Goal: Communication & Community: Answer question/provide support

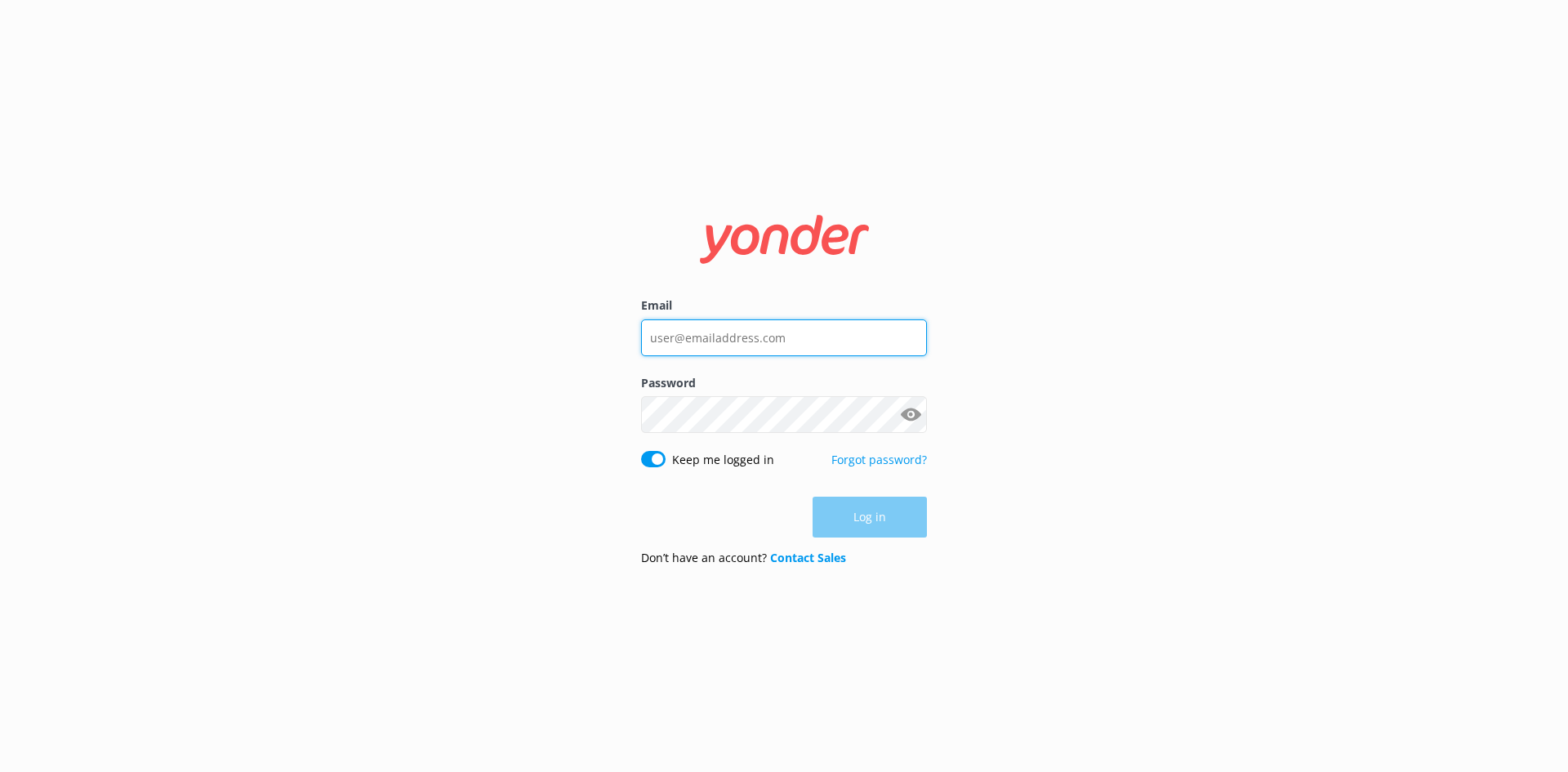
type input "[PERSON_NAME][EMAIL_ADDRESS][DOMAIN_NAME]"
click at [886, 525] on div "Log in" at bounding box center [784, 517] width 286 height 41
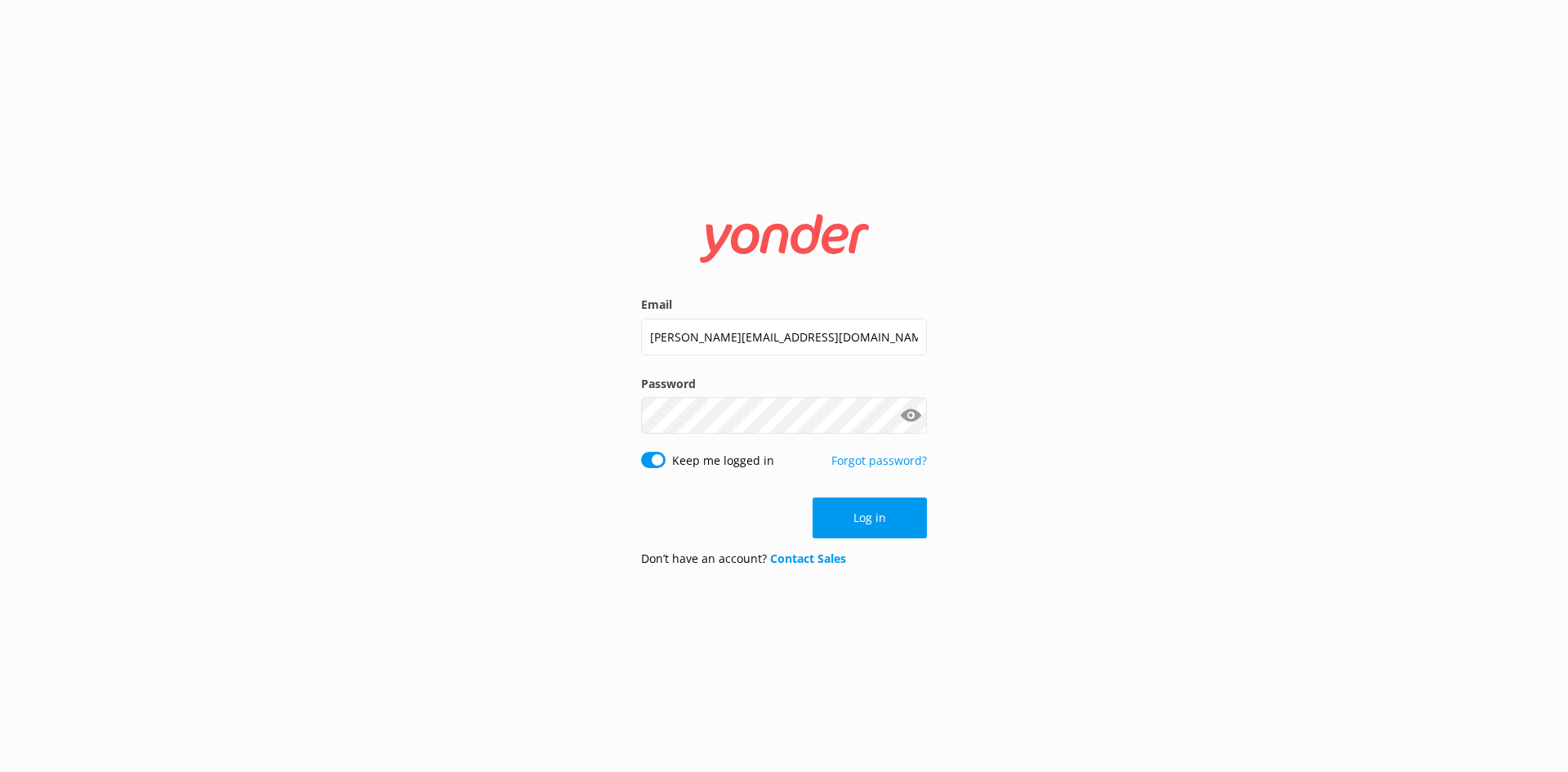
click at [886, 524] on button "Log in" at bounding box center [869, 518] width 114 height 41
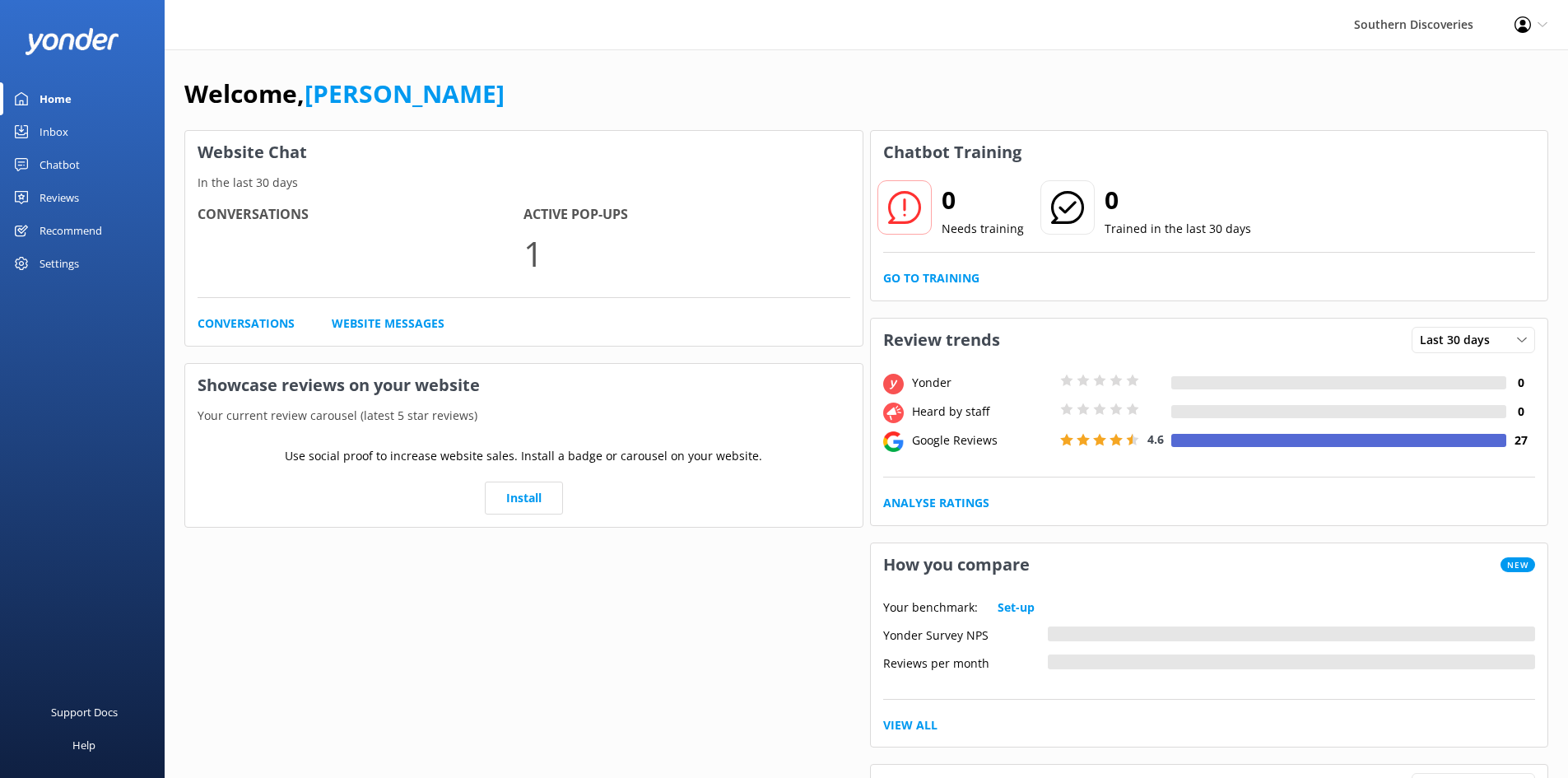
click at [71, 130] on link "Inbox" at bounding box center [82, 131] width 165 height 33
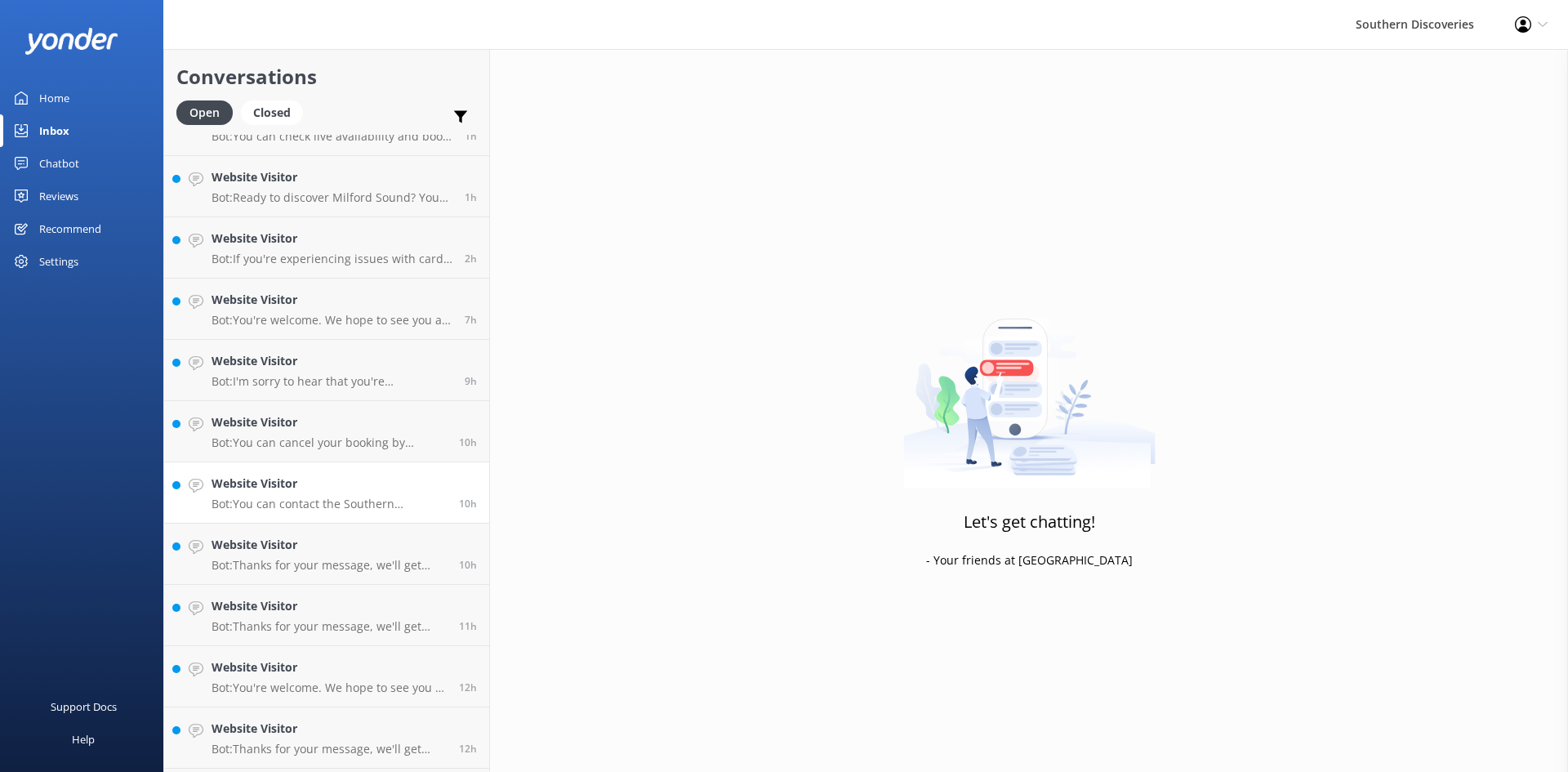
scroll to position [281, 0]
click at [338, 739] on h4 "Website Visitor" at bounding box center [329, 731] width 236 height 18
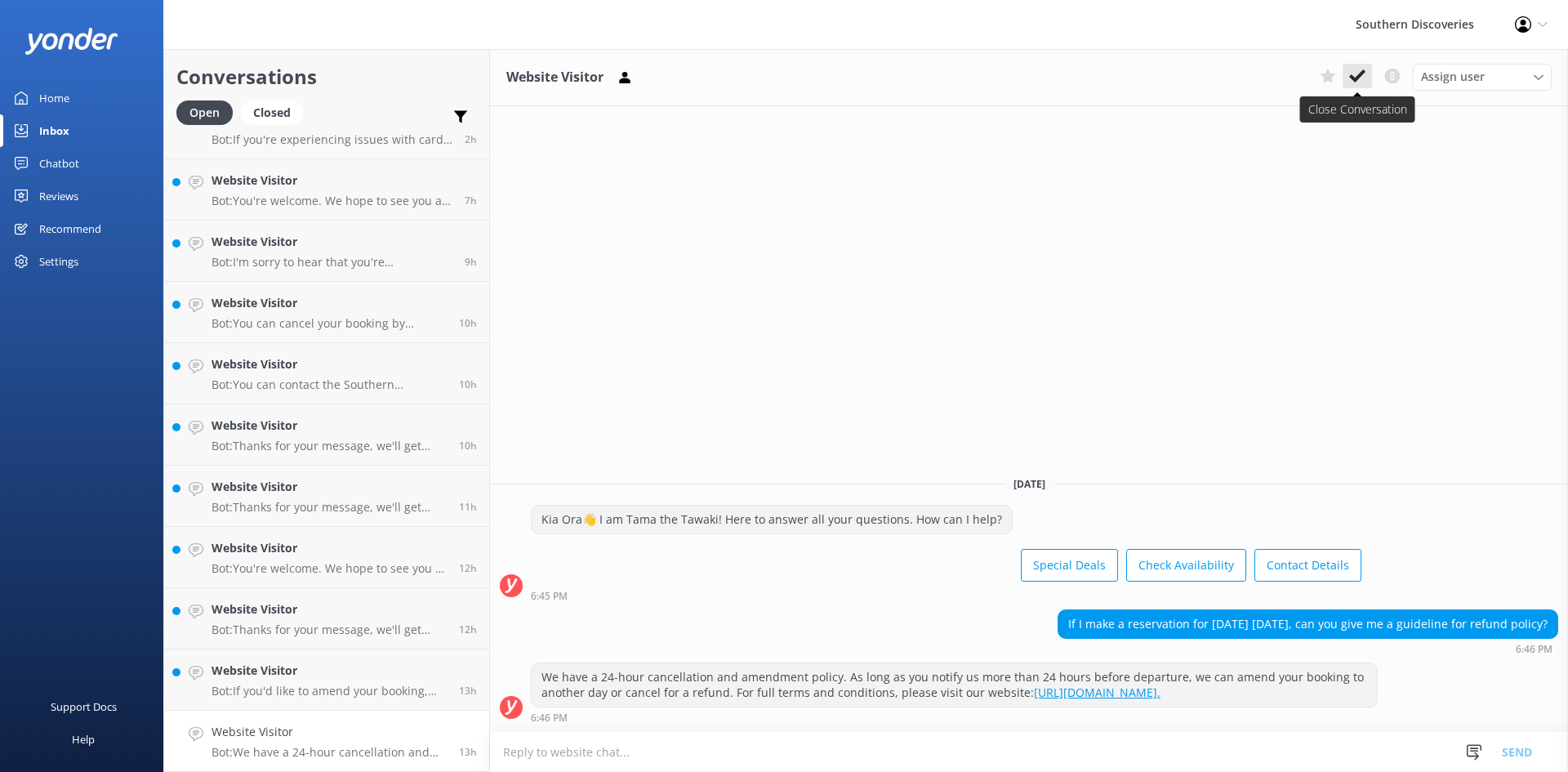
click at [1360, 68] on icon at bounding box center [1357, 76] width 17 height 17
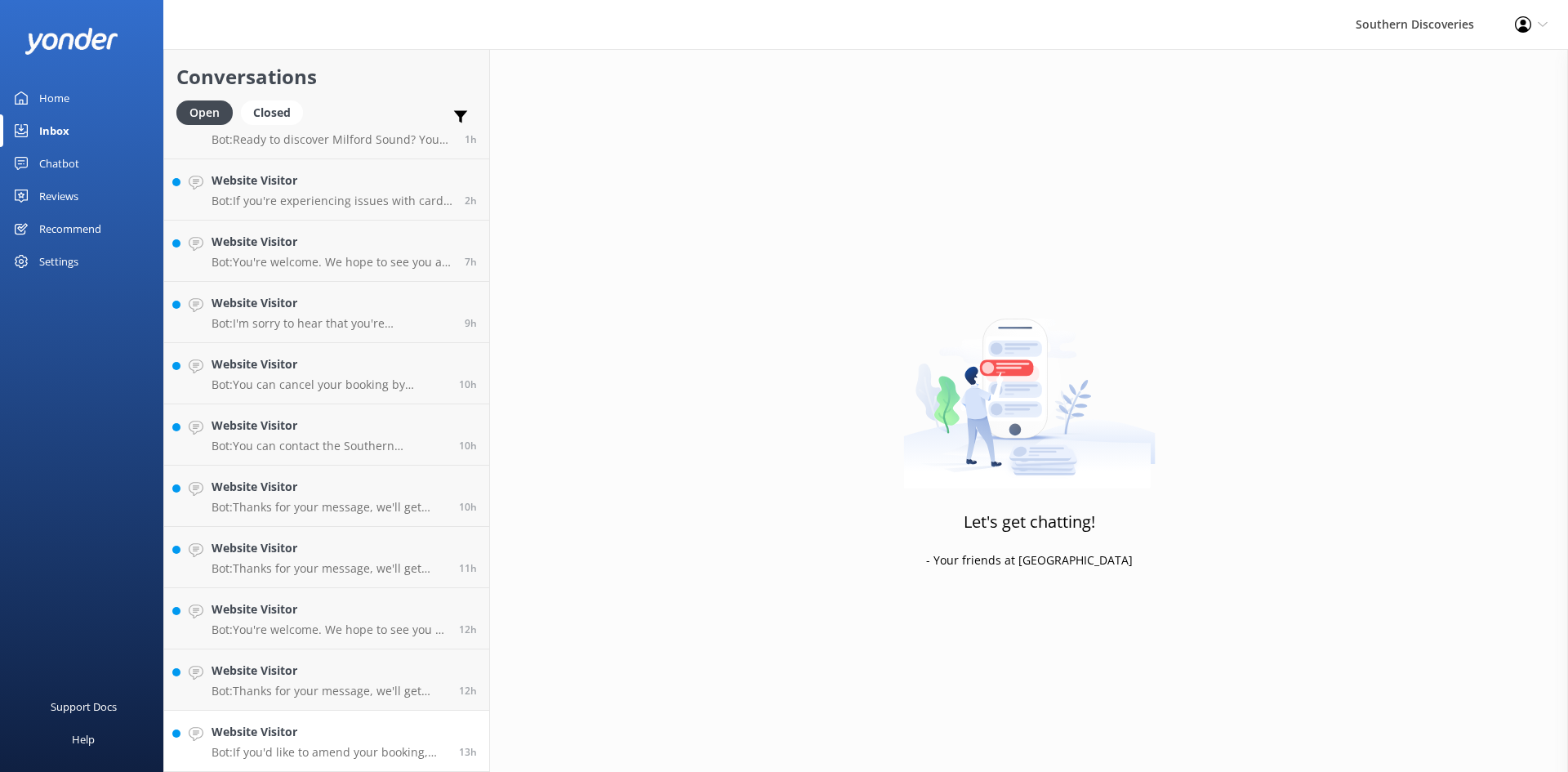
scroll to position [221, 0]
click at [352, 744] on div "Website Visitor Bot: If you'd like to amend your booking, please contact our re…" at bounding box center [329, 740] width 236 height 36
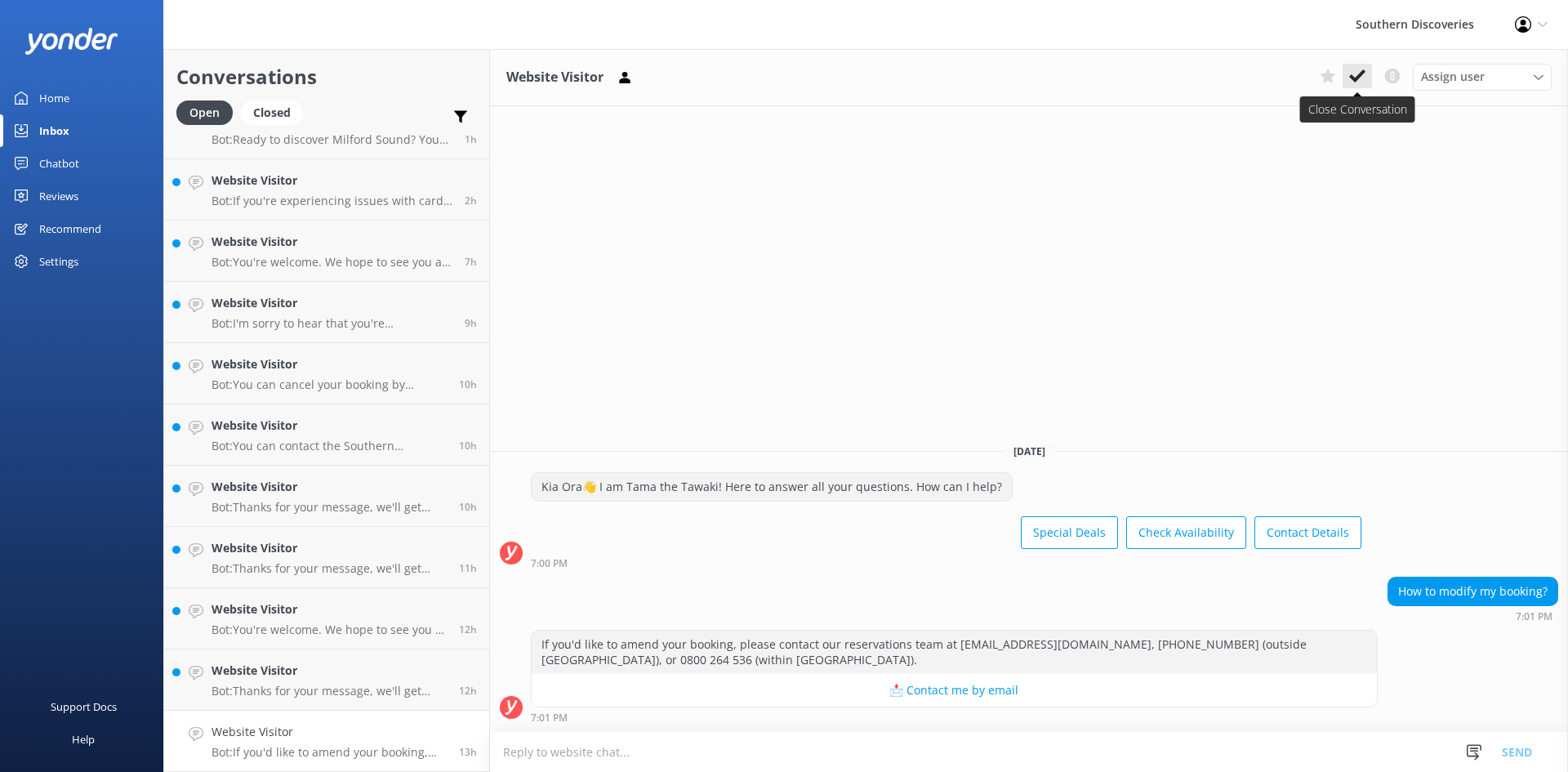
click at [1361, 74] on use at bounding box center [1357, 75] width 17 height 13
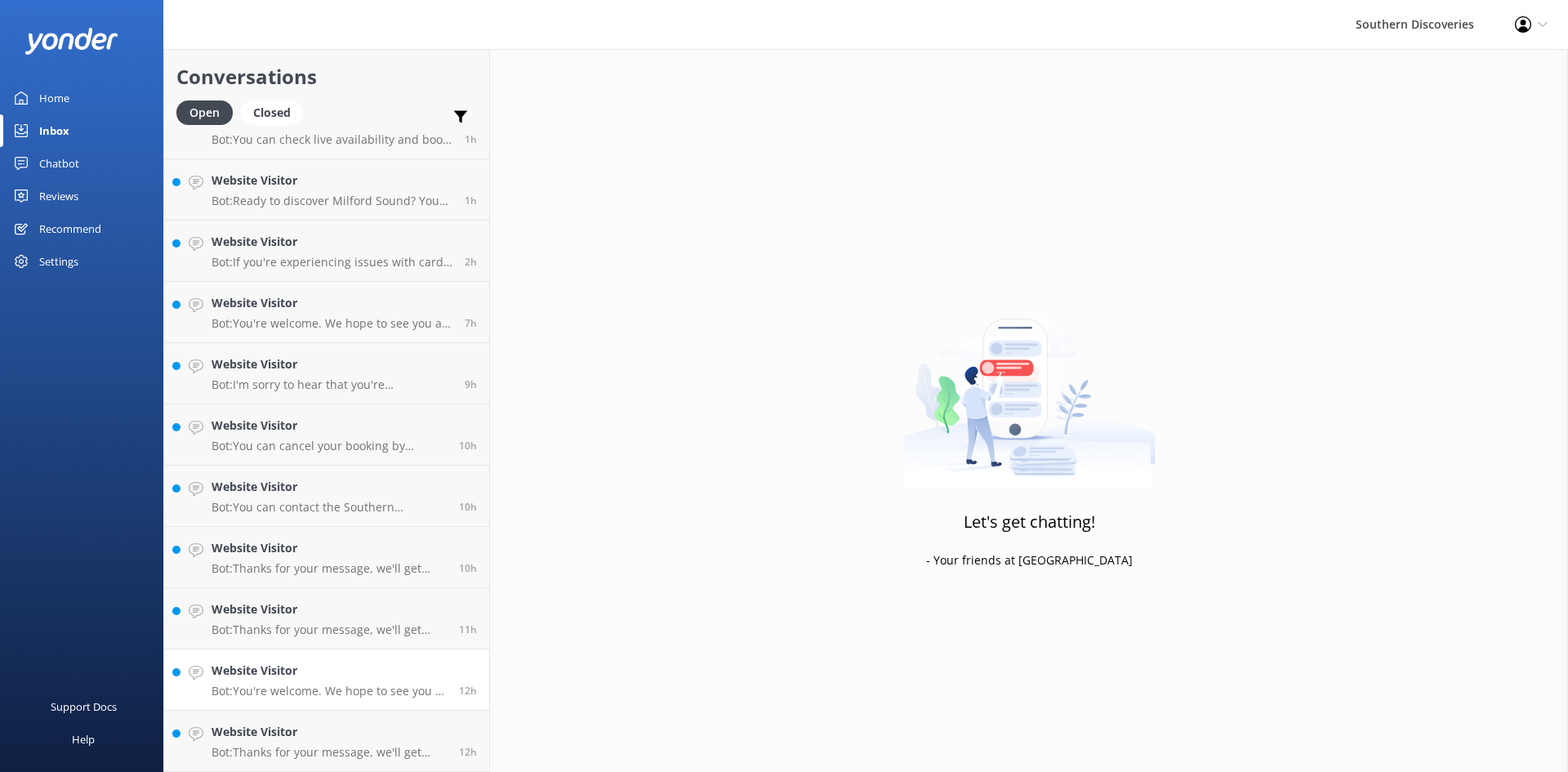
scroll to position [160, 0]
click at [352, 724] on h4 "Website Visitor" at bounding box center [329, 731] width 236 height 18
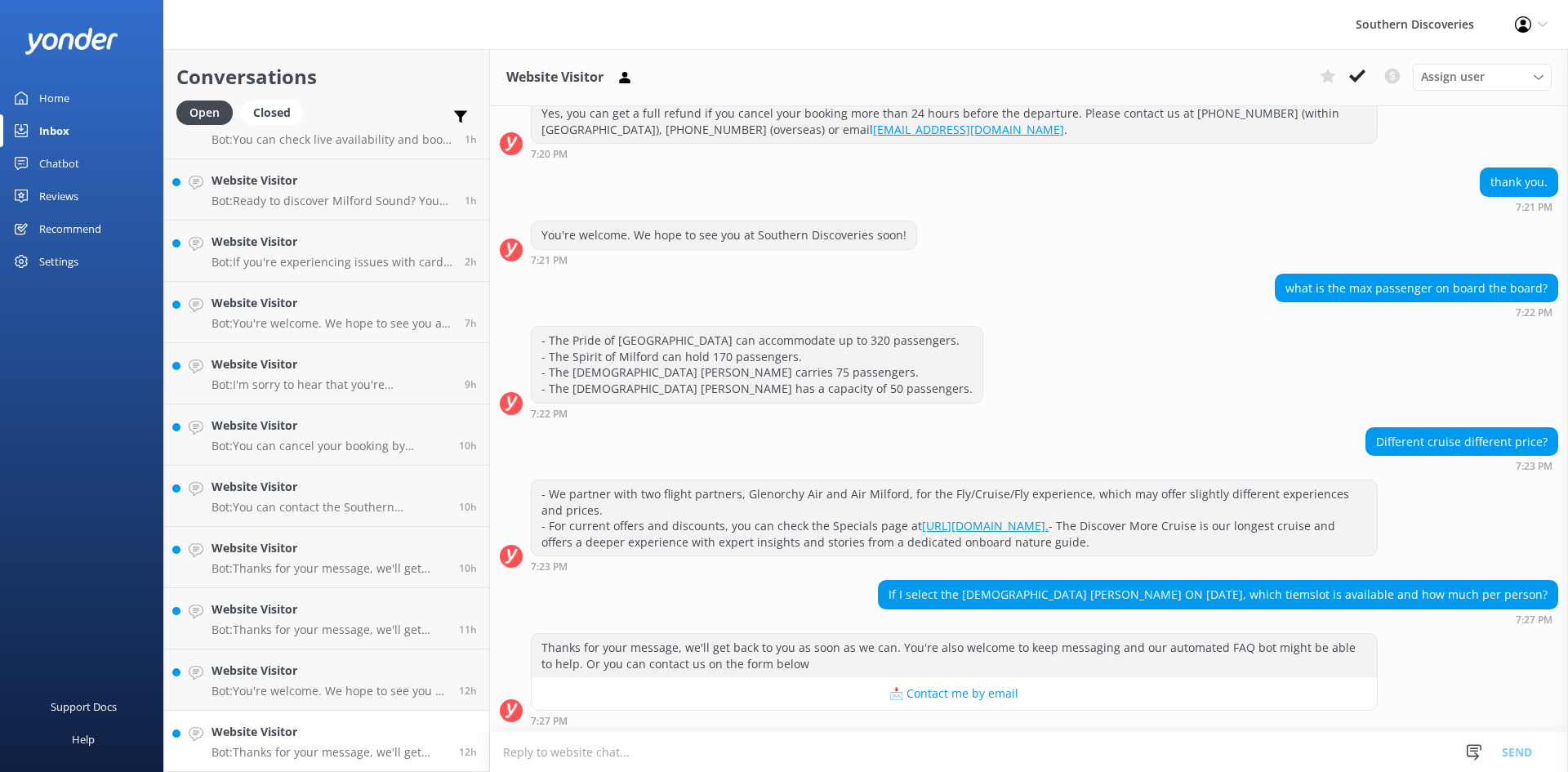
scroll to position [210, 0]
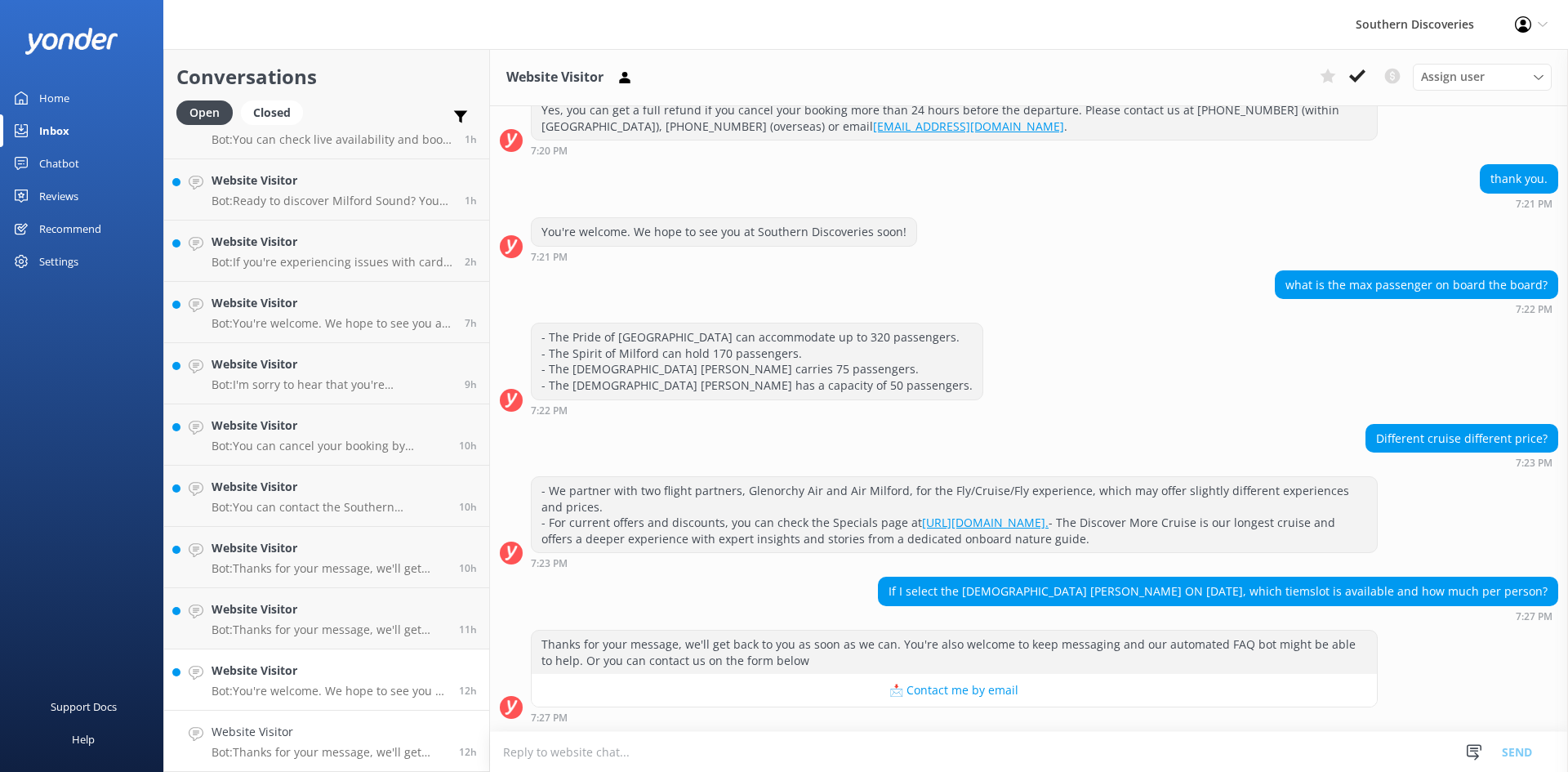
click at [300, 678] on h4 "Website Visitor" at bounding box center [329, 671] width 236 height 18
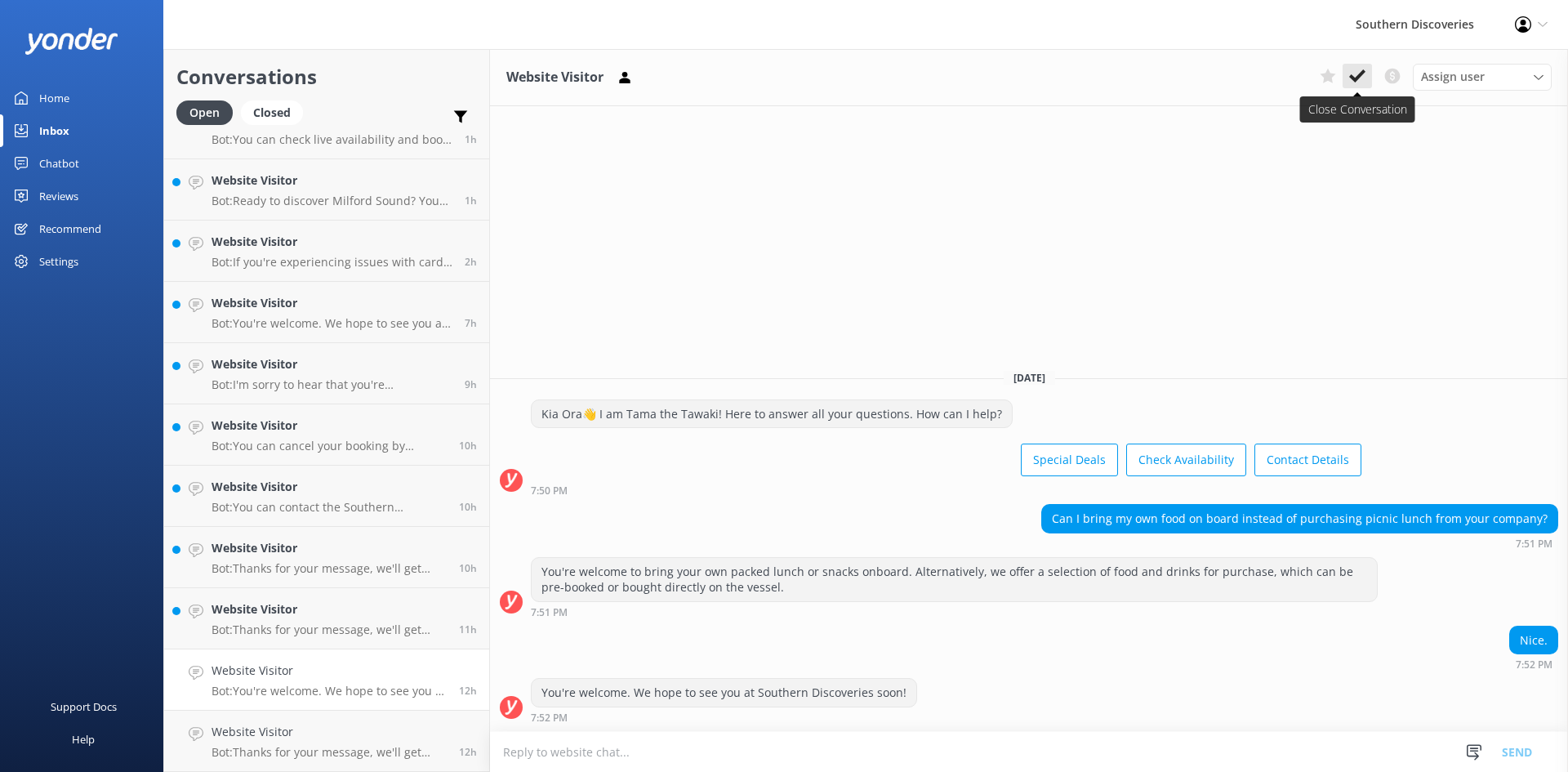
click at [1356, 72] on icon at bounding box center [1357, 76] width 17 height 17
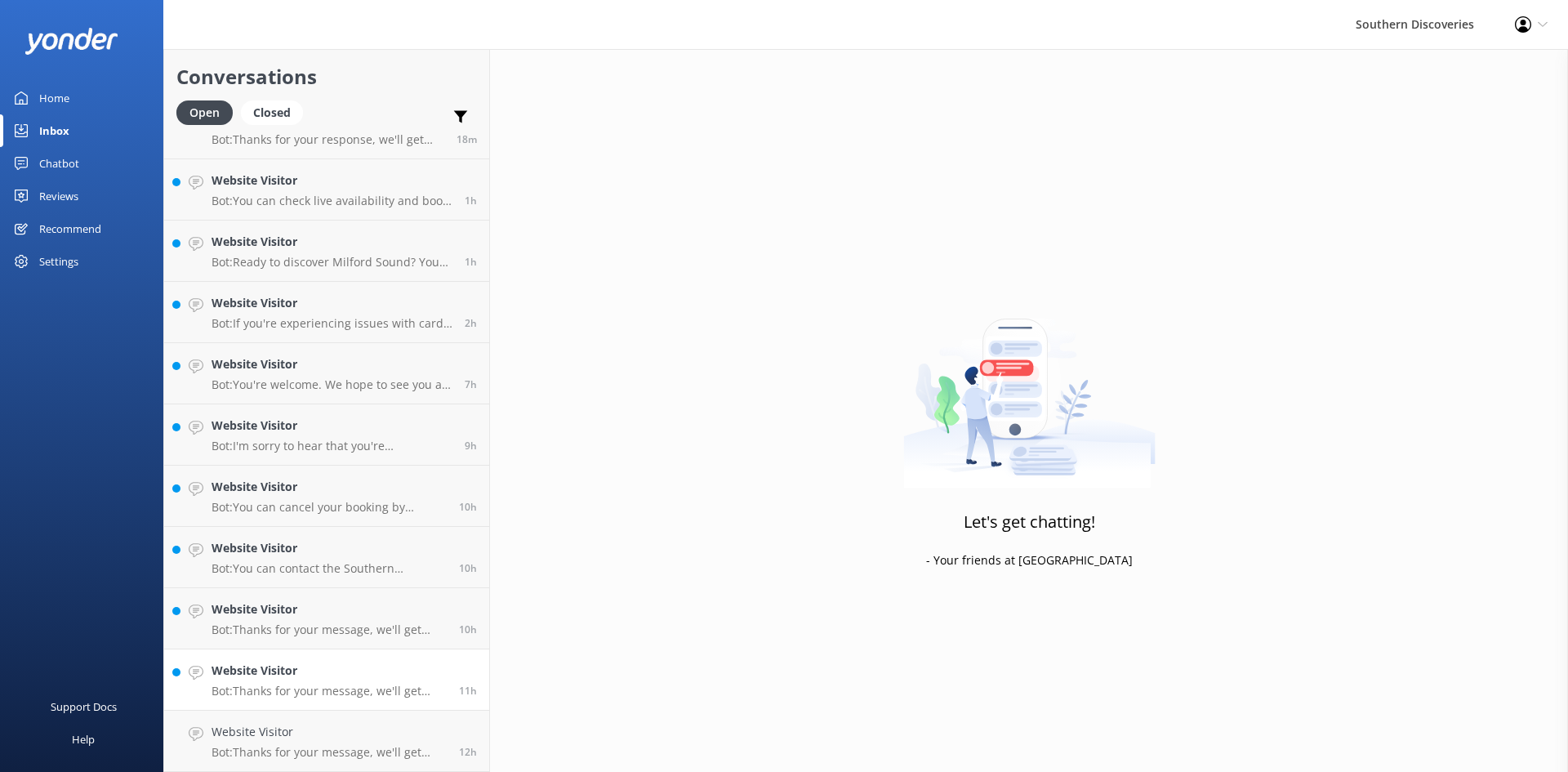
scroll to position [98, 0]
click at [327, 684] on p "Bot: Thanks for your message, we'll get back to you as soon as we can. You're a…" at bounding box center [329, 690] width 236 height 15
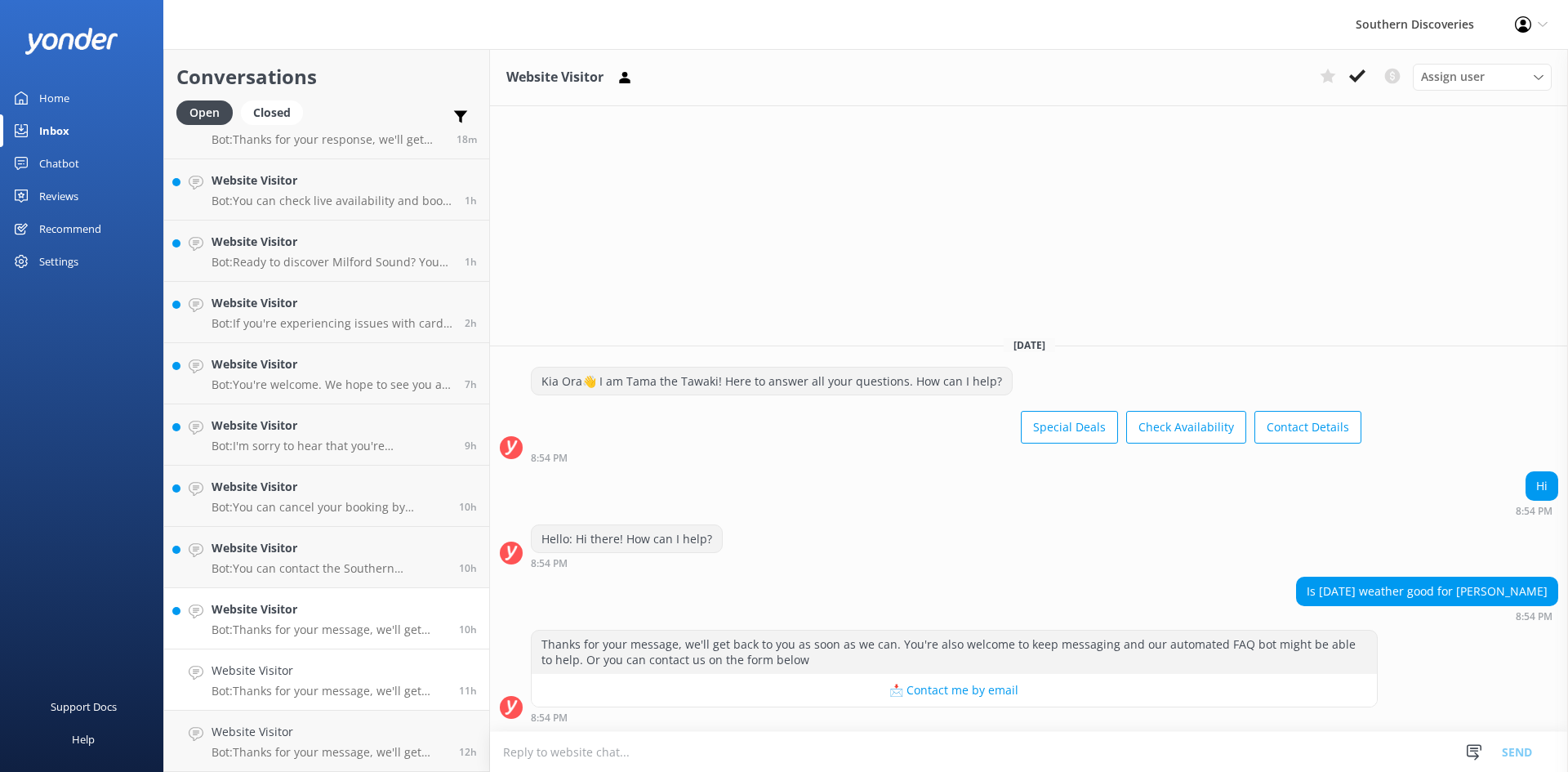
click at [322, 618] on h4 "Website Visitor" at bounding box center [329, 609] width 236 height 18
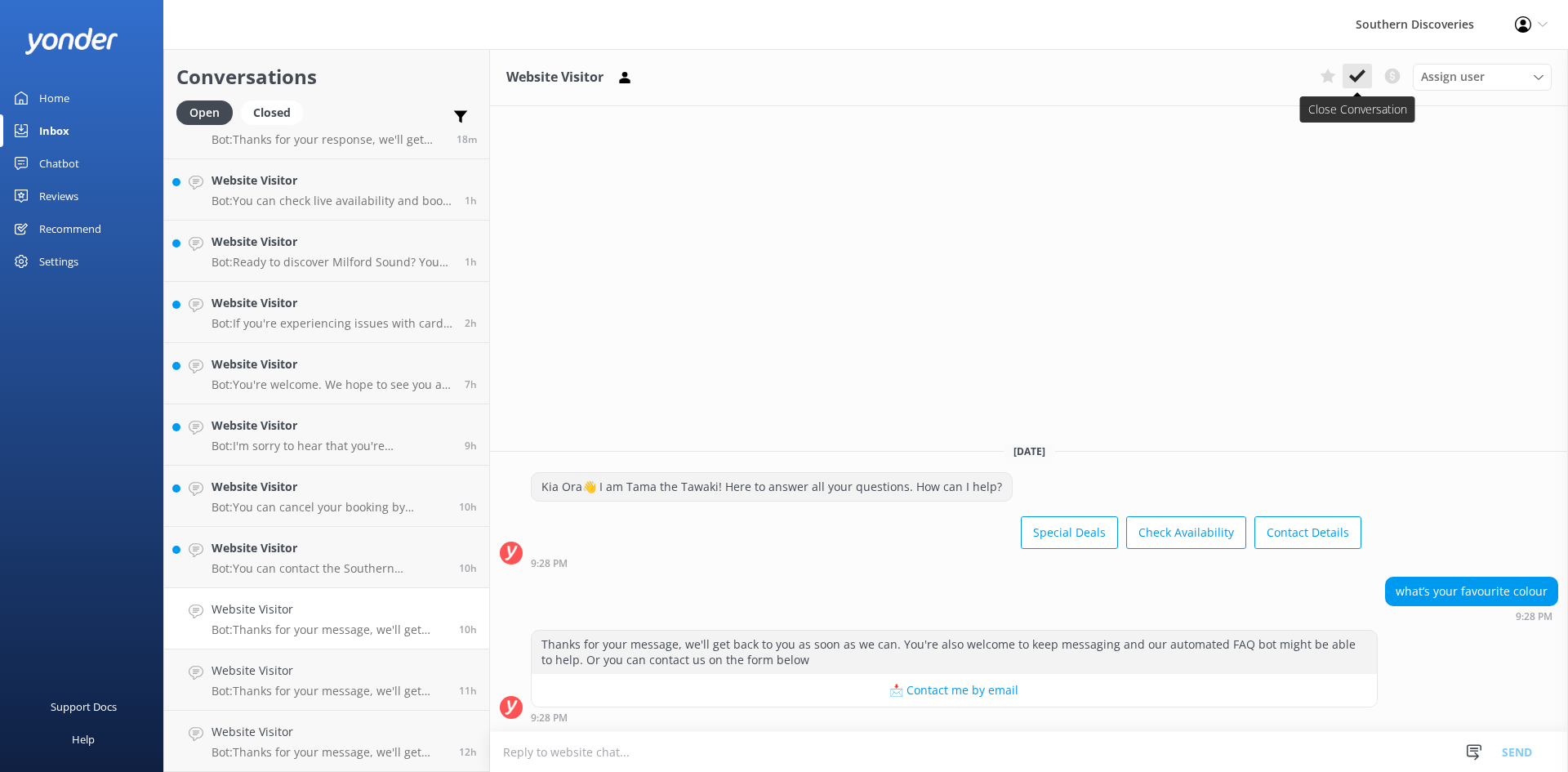
click at [1362, 74] on use at bounding box center [1357, 75] width 17 height 13
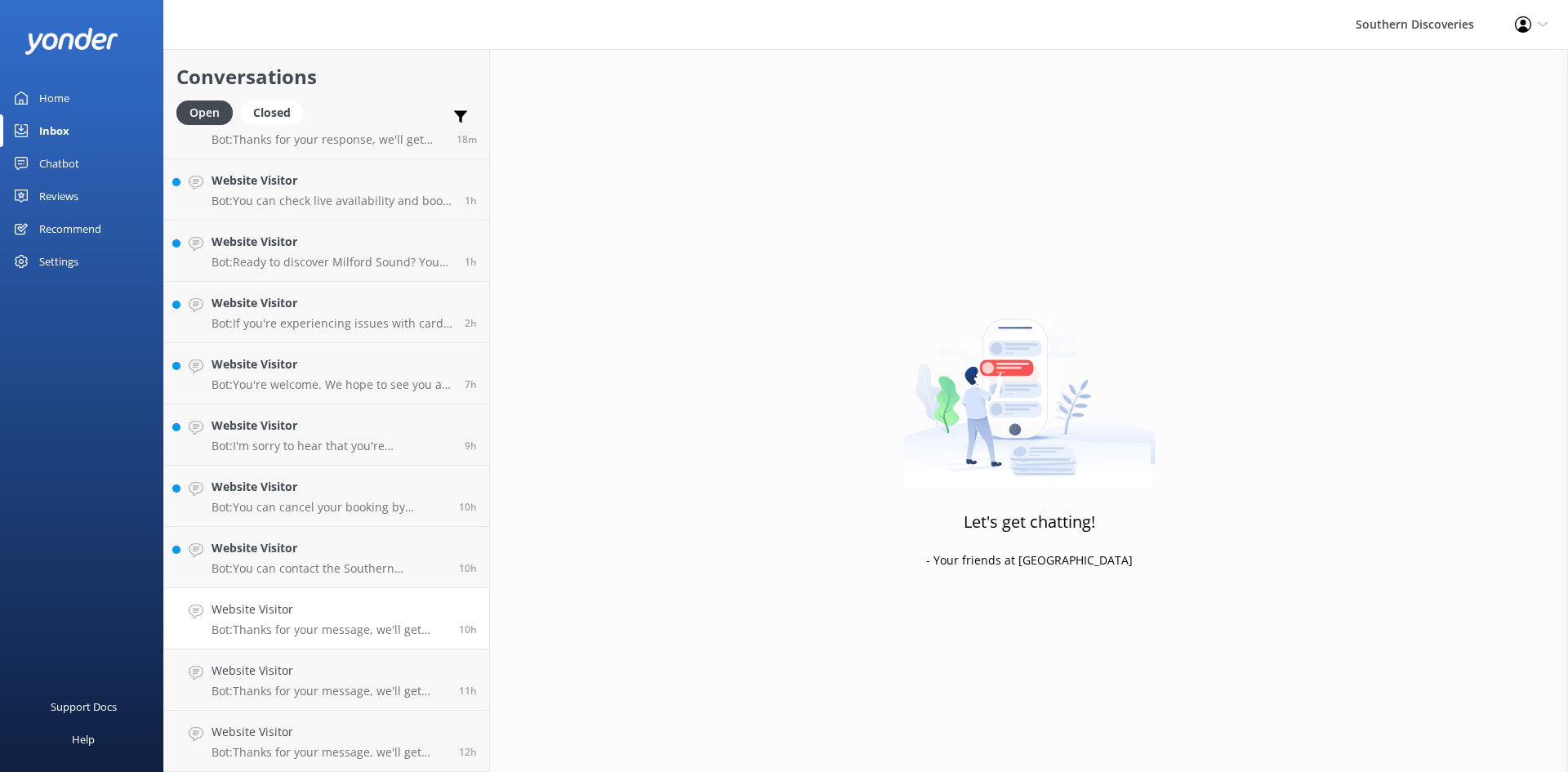
scroll to position [37, 0]
click at [311, 623] on p "Bot: You can contact the Southern Discoveries team by phone at [PHONE_NUMBER] w…" at bounding box center [329, 629] width 236 height 15
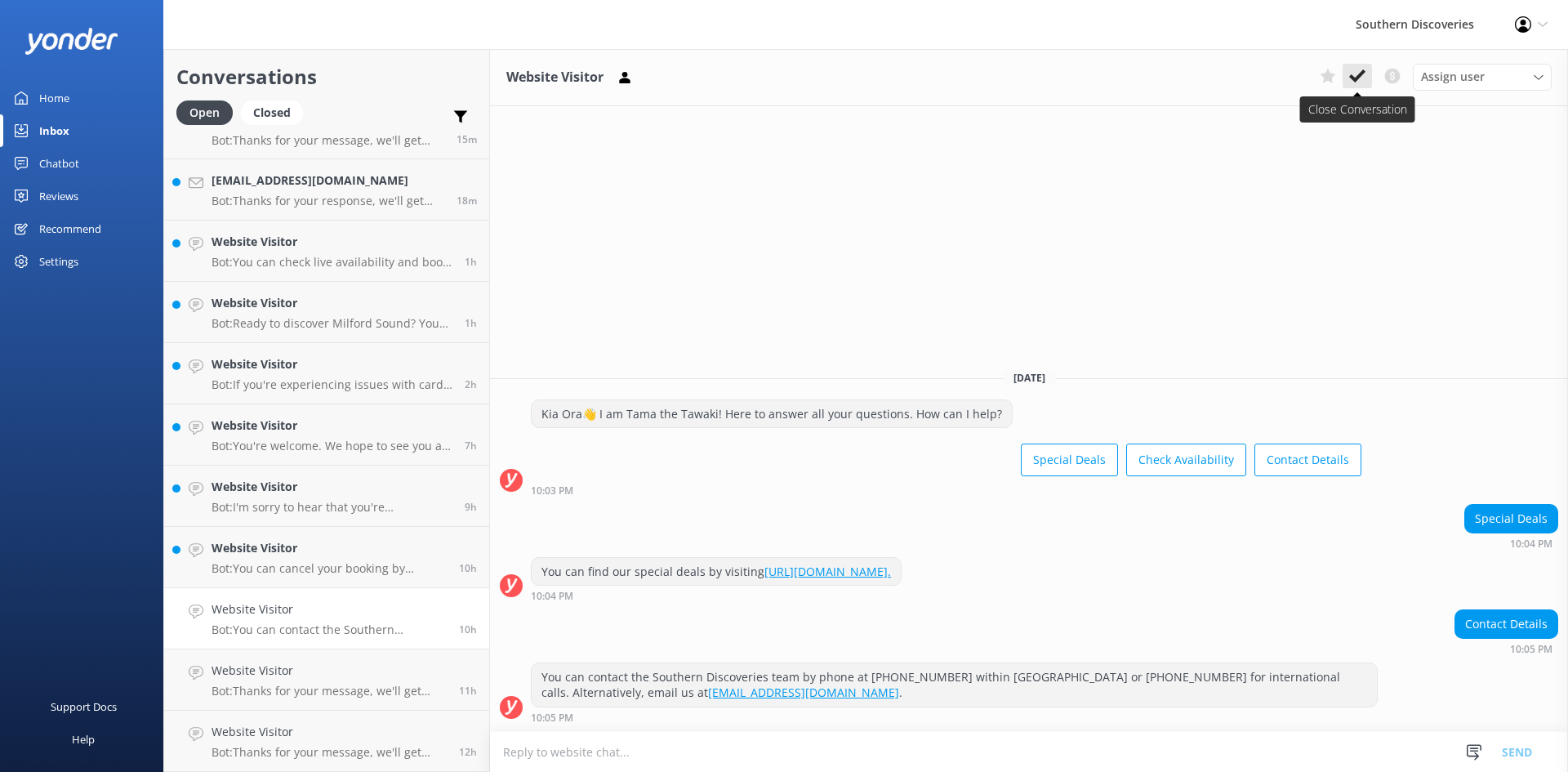
click at [1356, 76] on icon at bounding box center [1357, 76] width 17 height 17
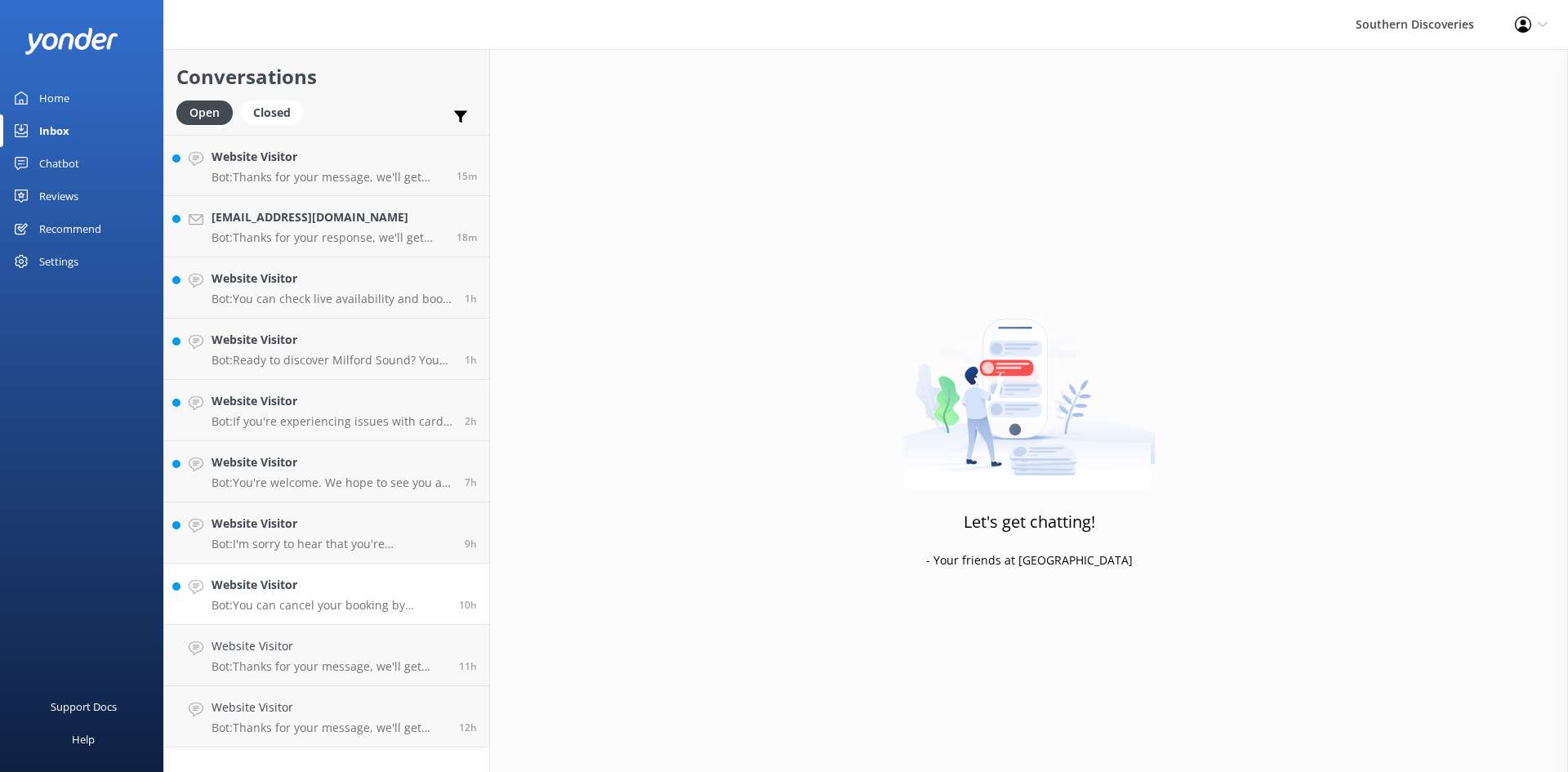
click at [265, 590] on h4 "Website Visitor" at bounding box center [329, 584] width 236 height 18
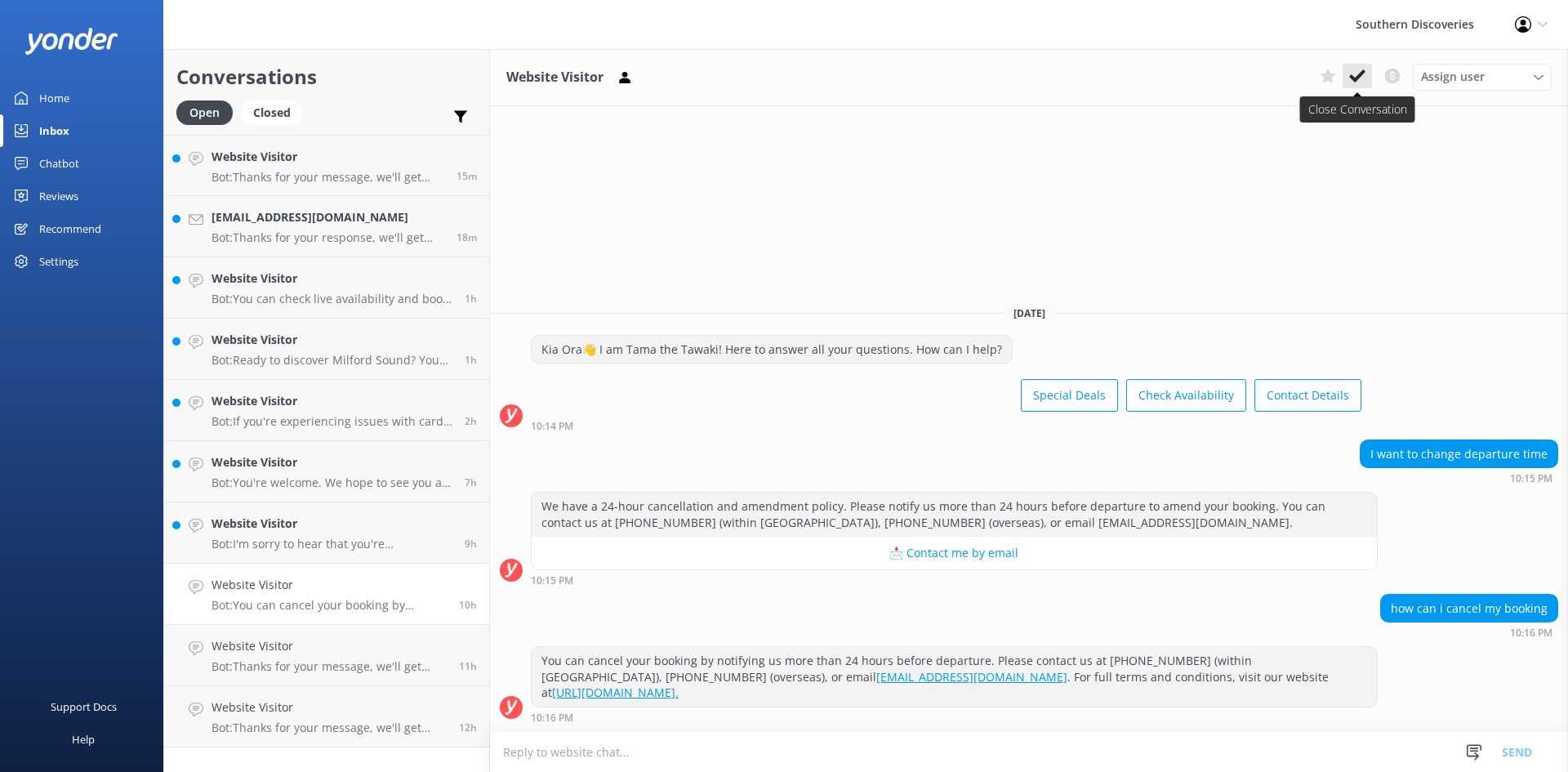
click at [1351, 80] on icon at bounding box center [1357, 76] width 17 height 17
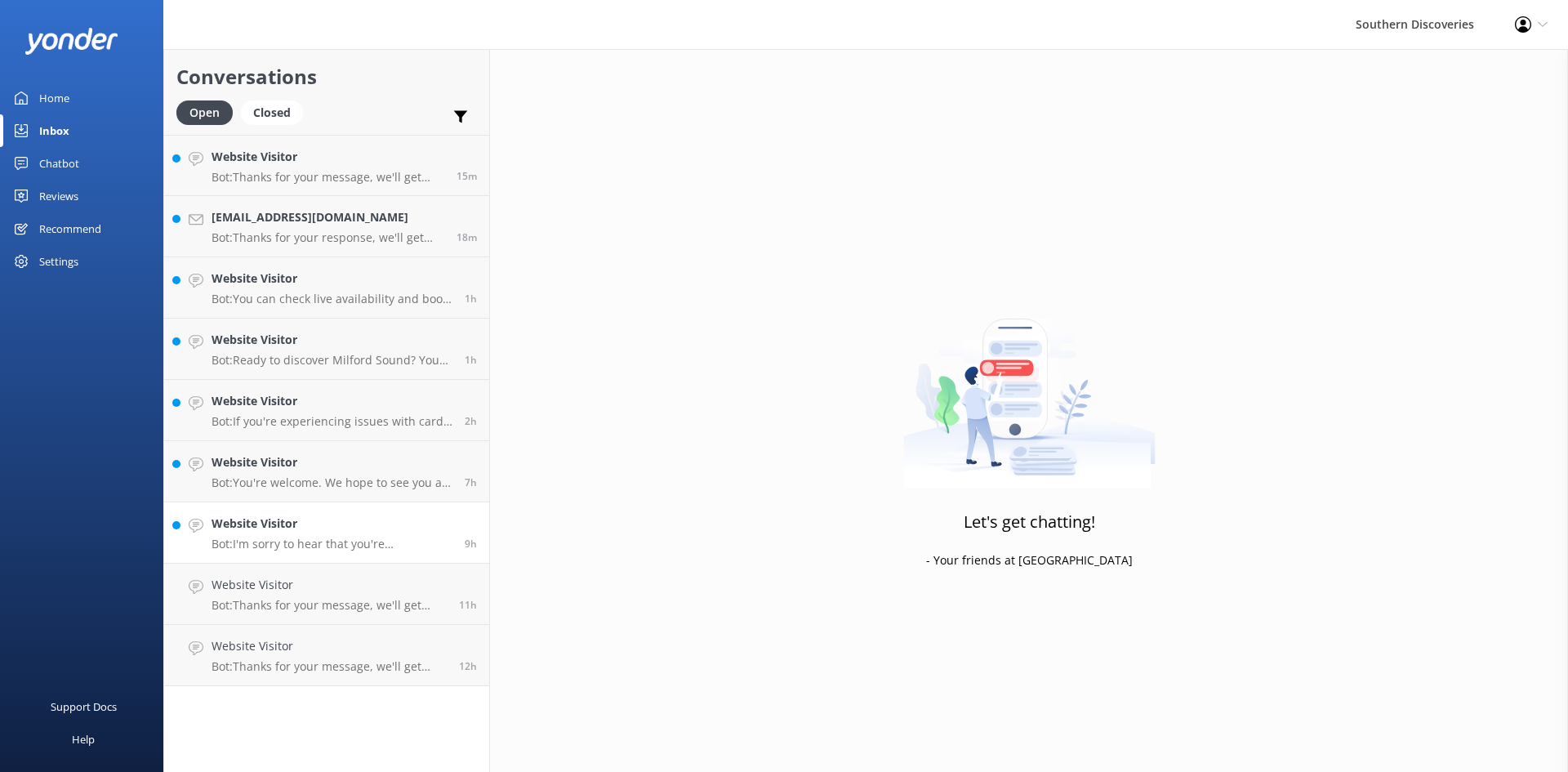
click at [313, 531] on h4 "Website Visitor" at bounding box center [331, 524] width 240 height 18
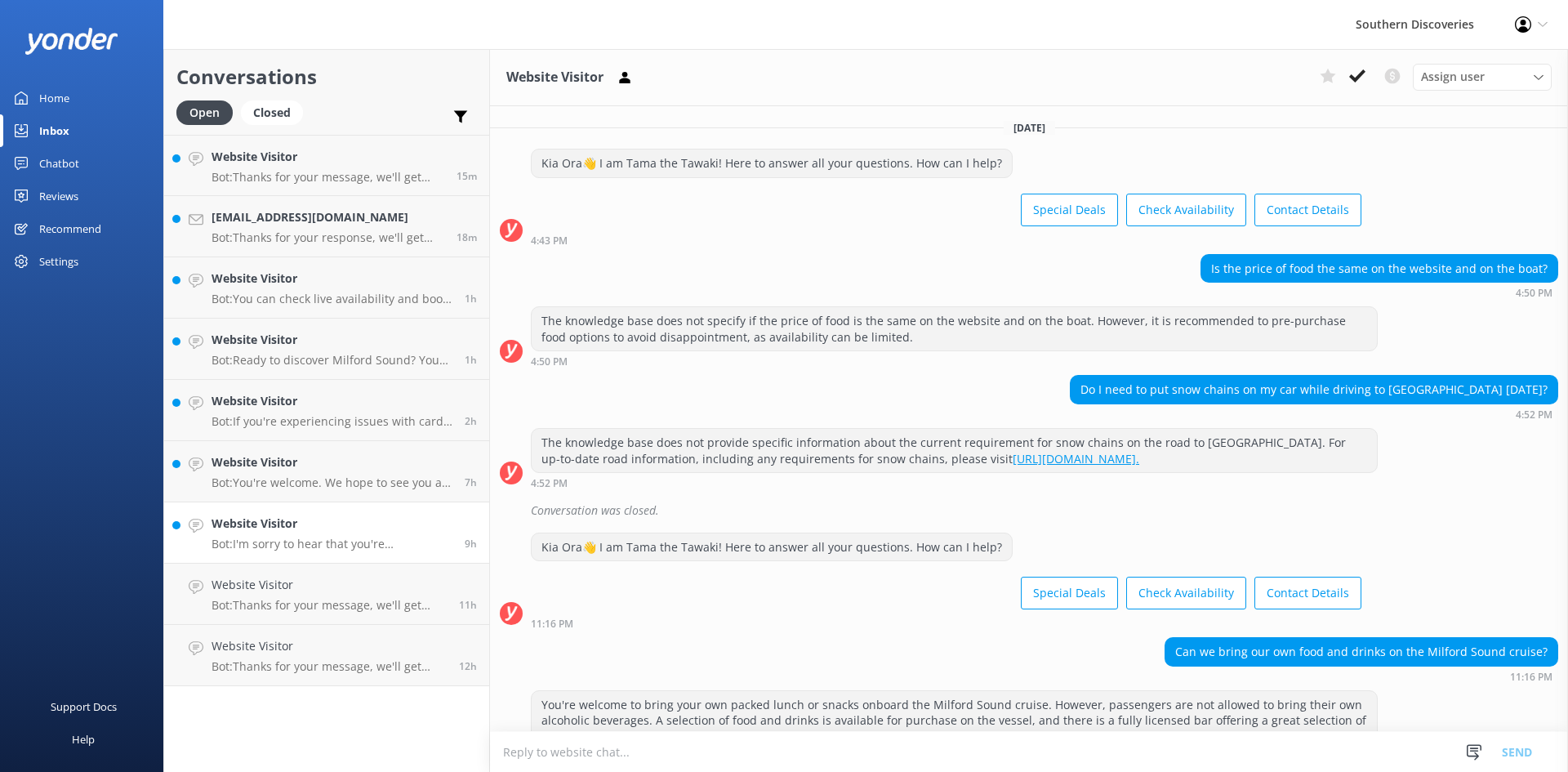
scroll to position [286, 0]
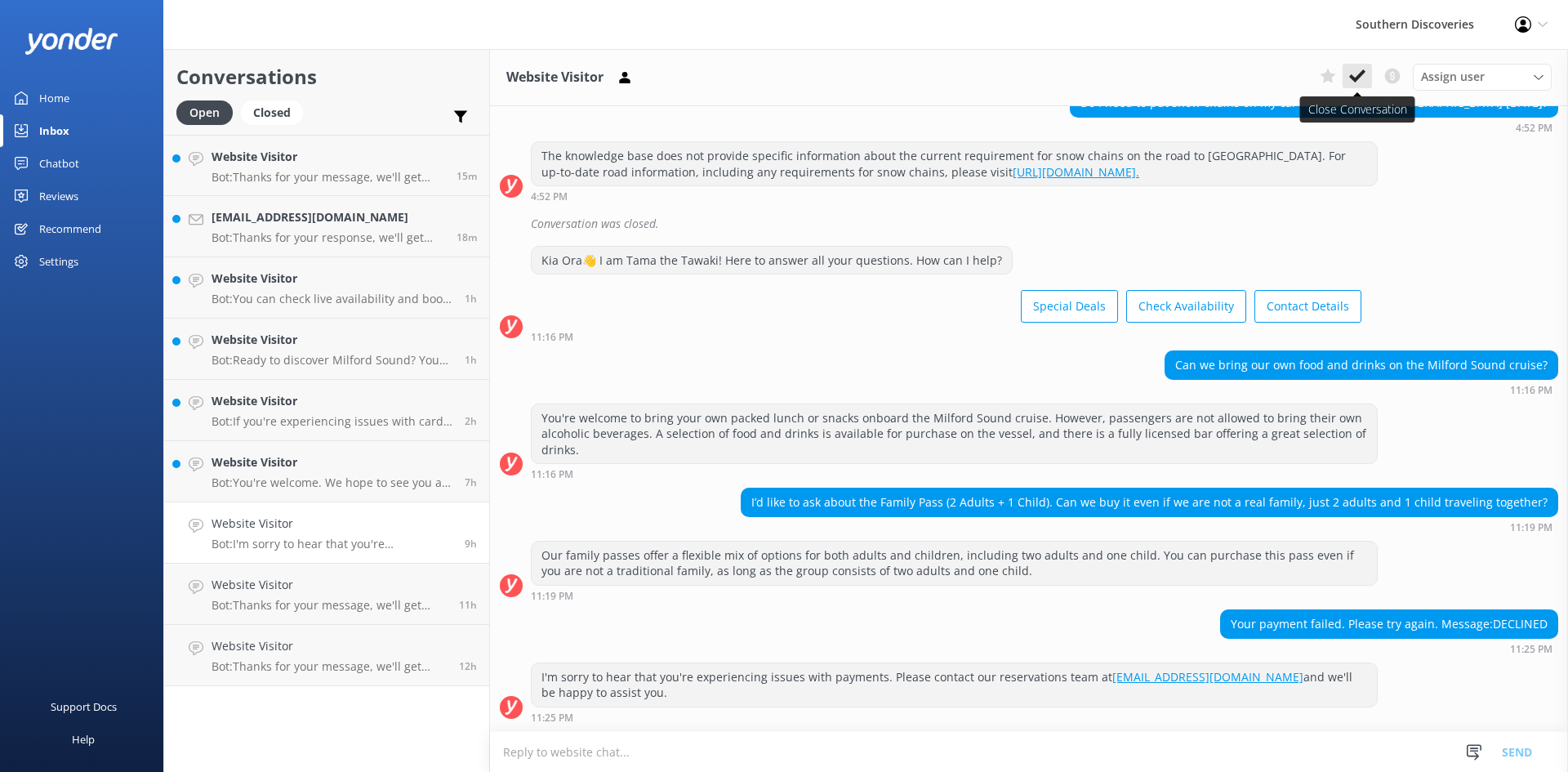
click at [1360, 68] on icon at bounding box center [1357, 76] width 17 height 17
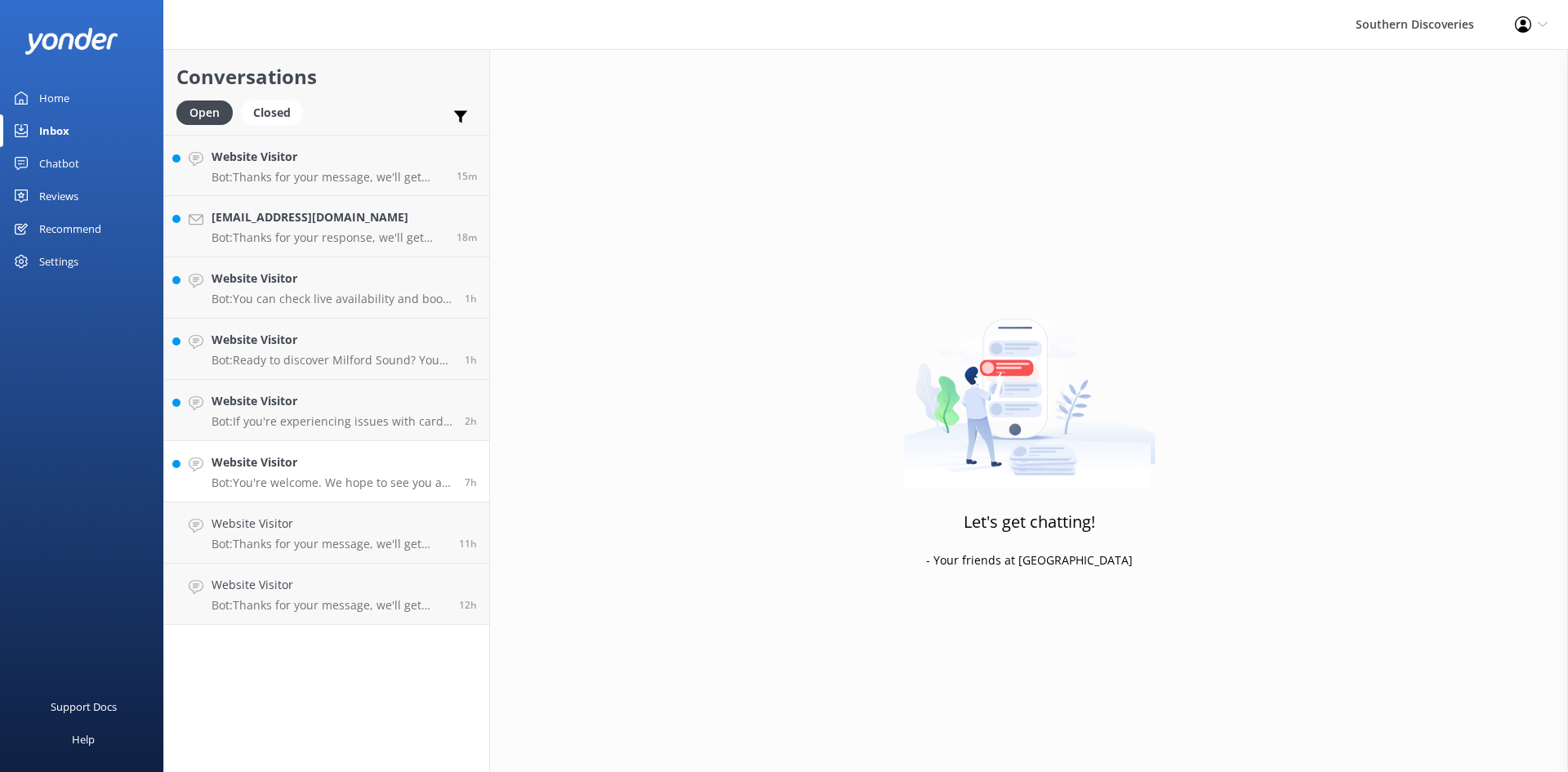
click at [318, 479] on p "Bot: You're welcome. We hope to see you at Southern Discoveries soon!" at bounding box center [331, 482] width 240 height 15
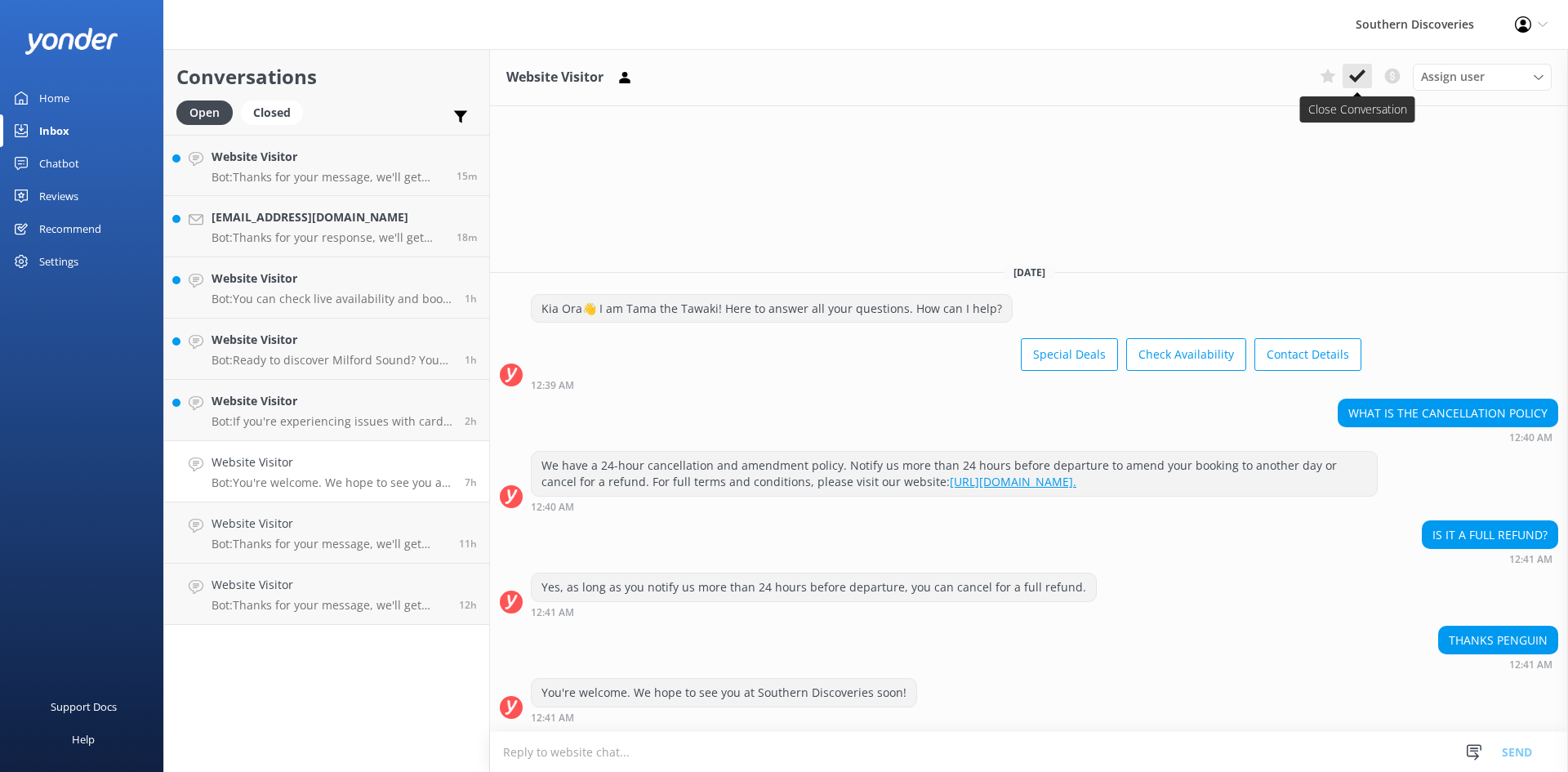
click at [1357, 77] on use at bounding box center [1357, 75] width 17 height 13
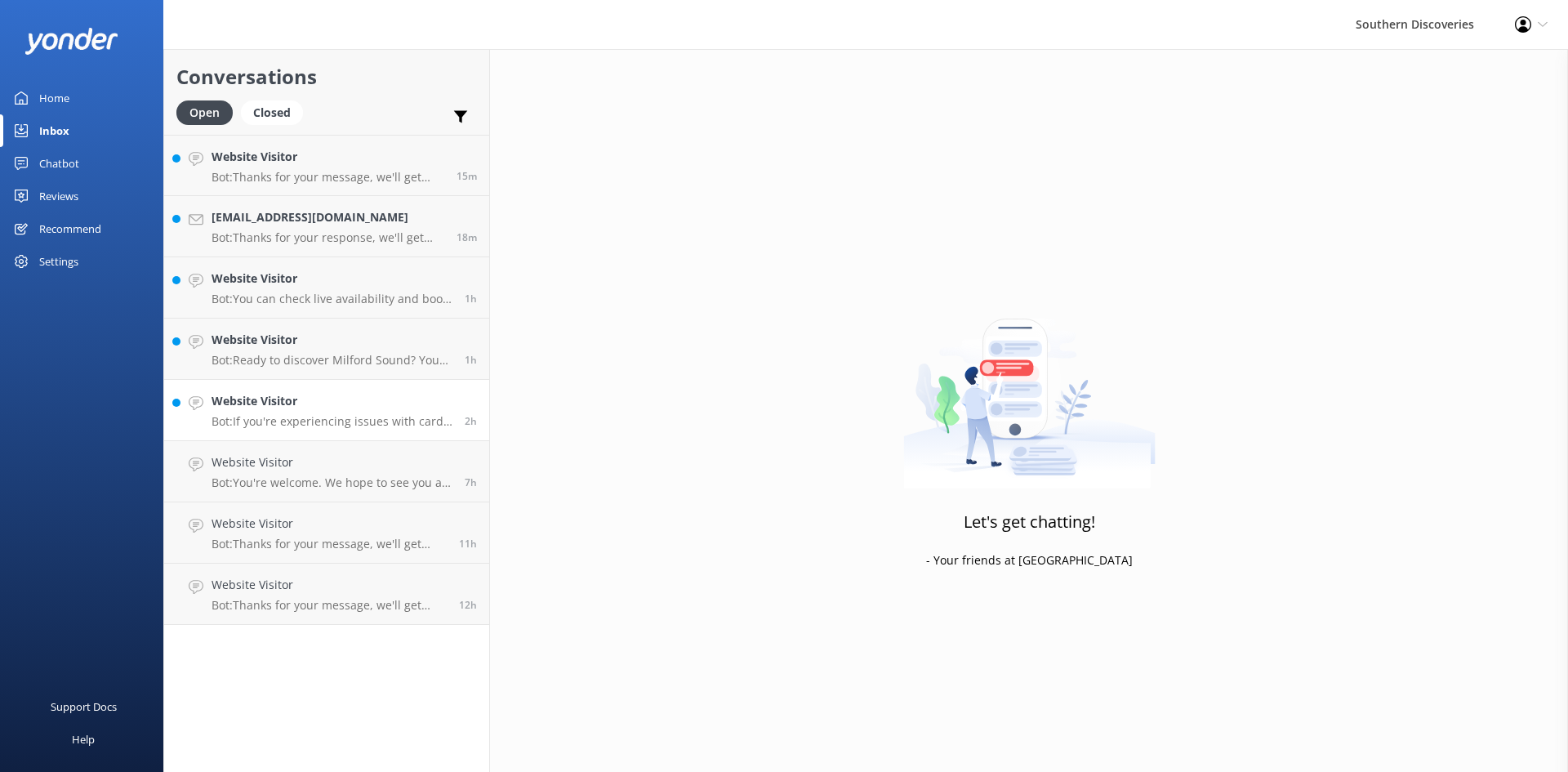
click at [302, 410] on h4 "Website Visitor" at bounding box center [331, 401] width 240 height 18
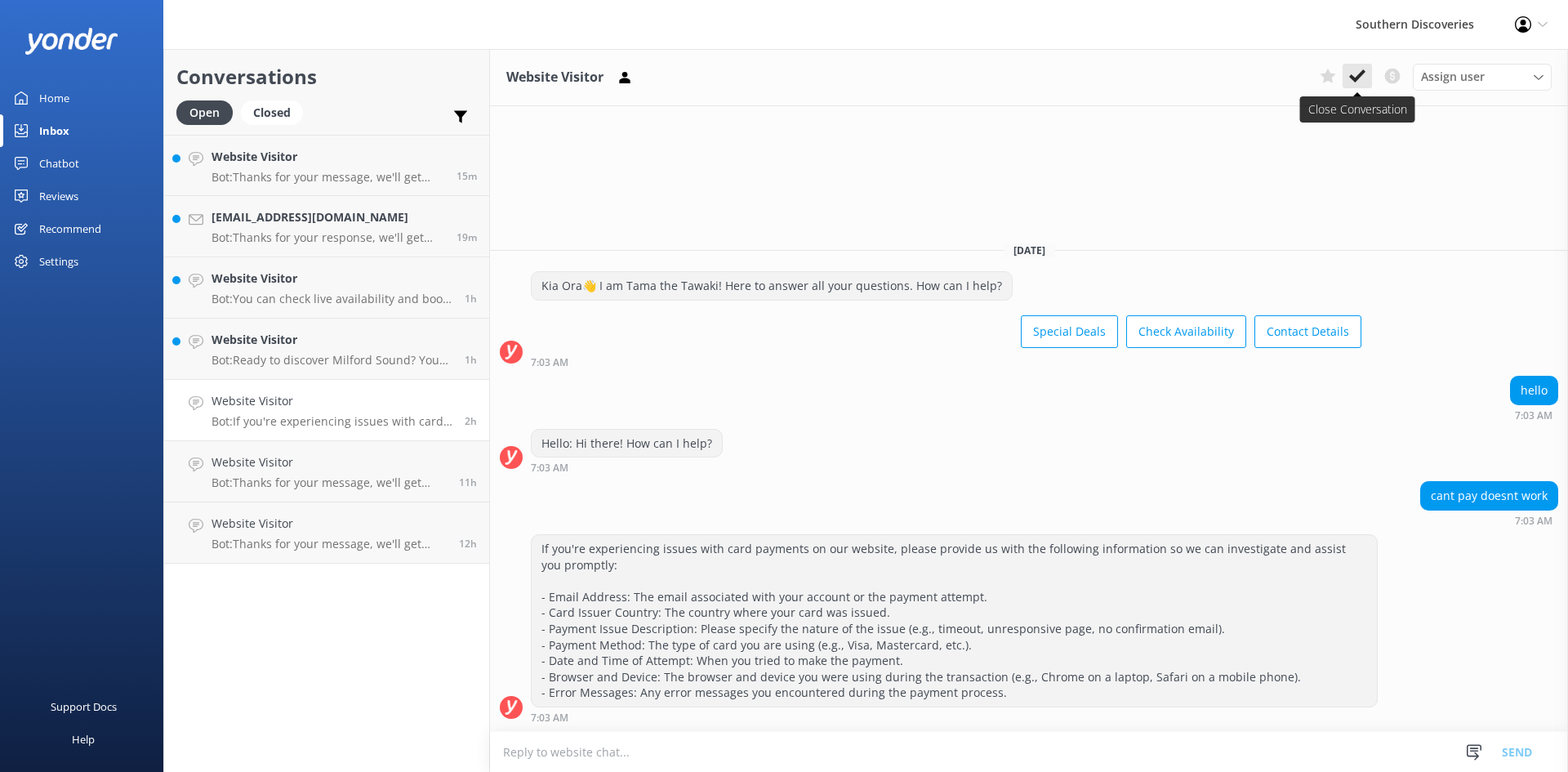
click at [1360, 68] on icon at bounding box center [1357, 76] width 17 height 17
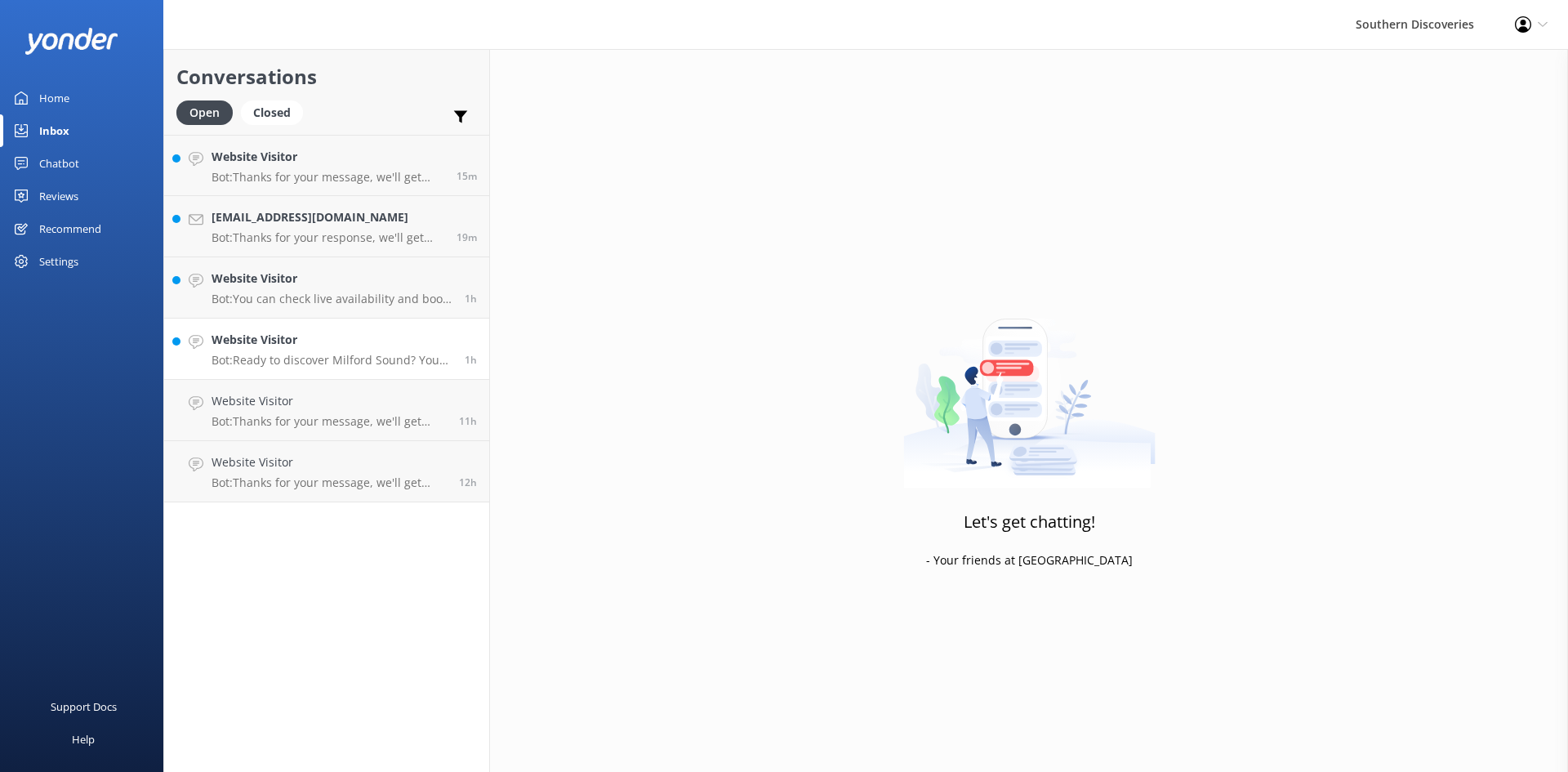
click at [269, 340] on h4 "Website Visitor" at bounding box center [331, 340] width 240 height 18
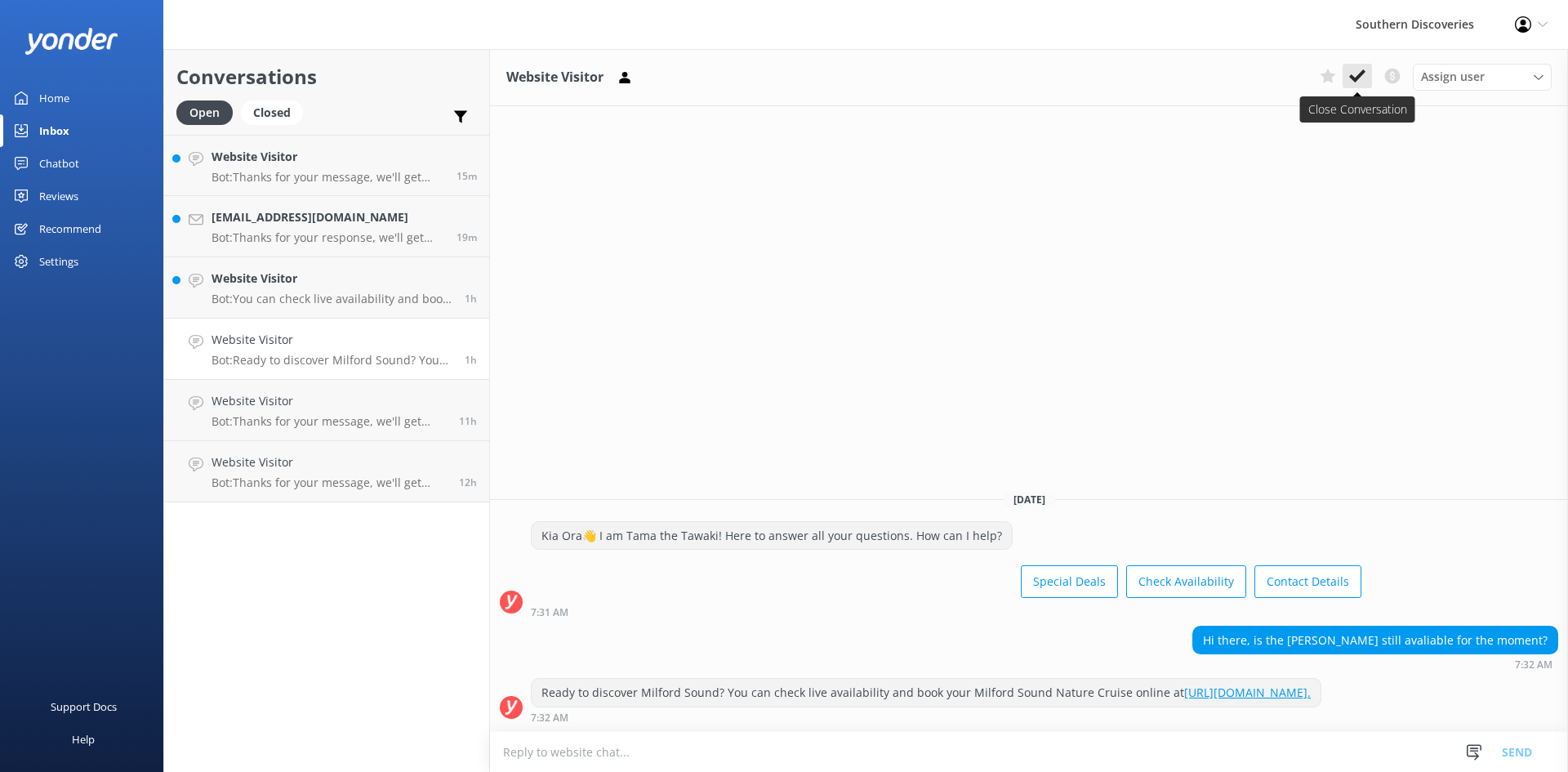
click at [1351, 78] on use at bounding box center [1357, 75] width 17 height 13
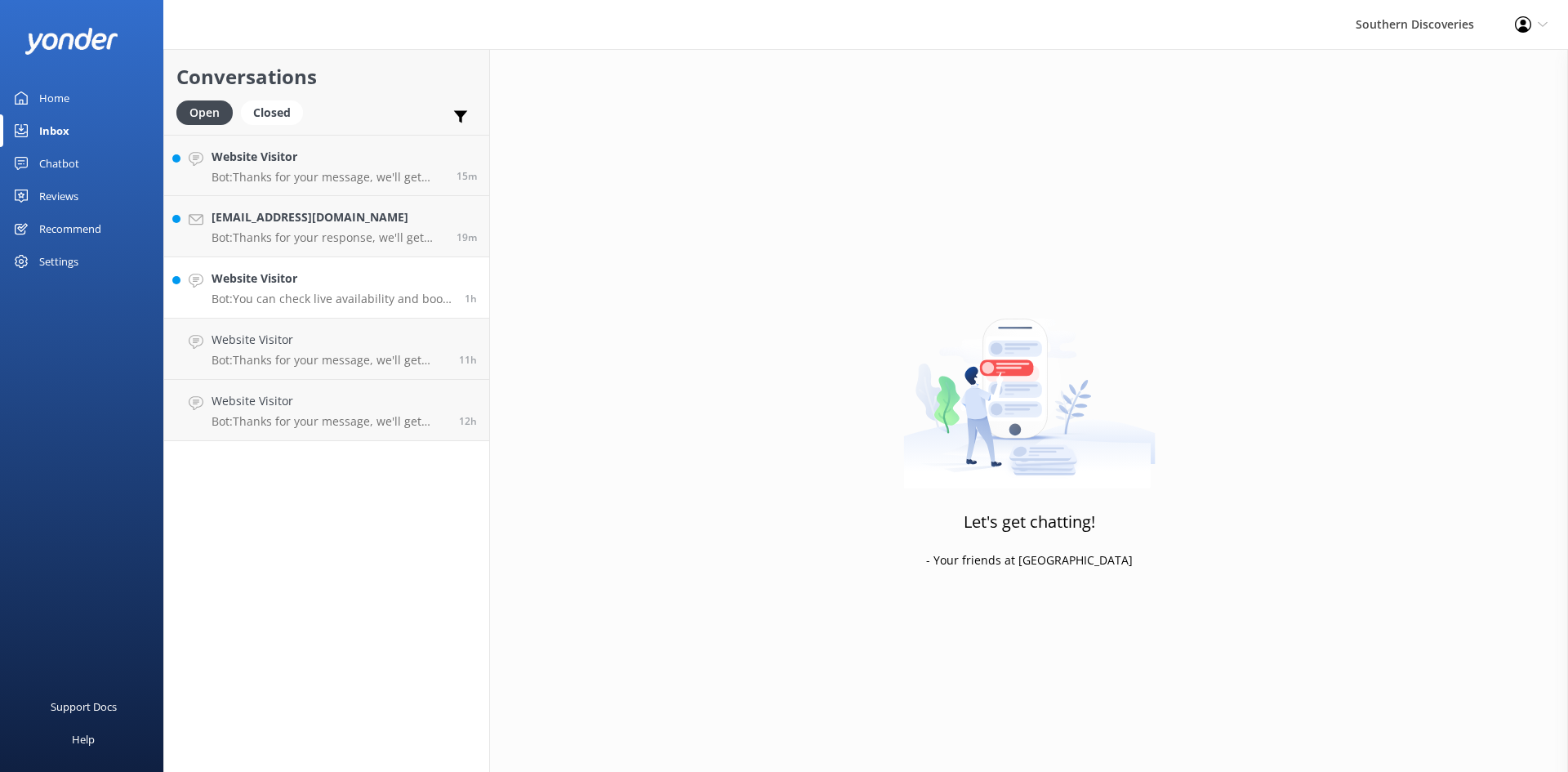
click at [313, 278] on h4 "Website Visitor" at bounding box center [331, 278] width 240 height 18
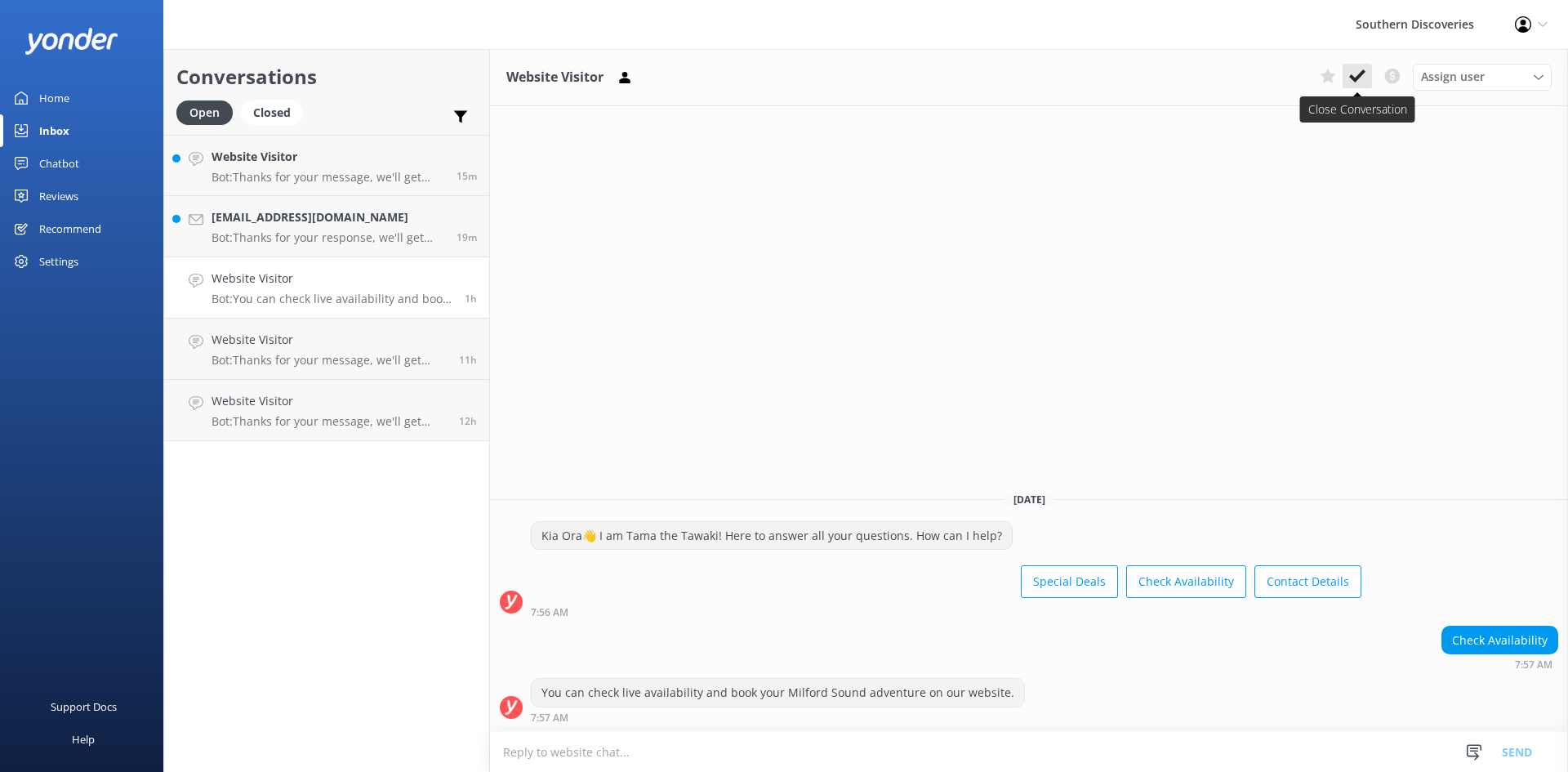
click at [1366, 84] on button at bounding box center [1357, 75] width 29 height 24
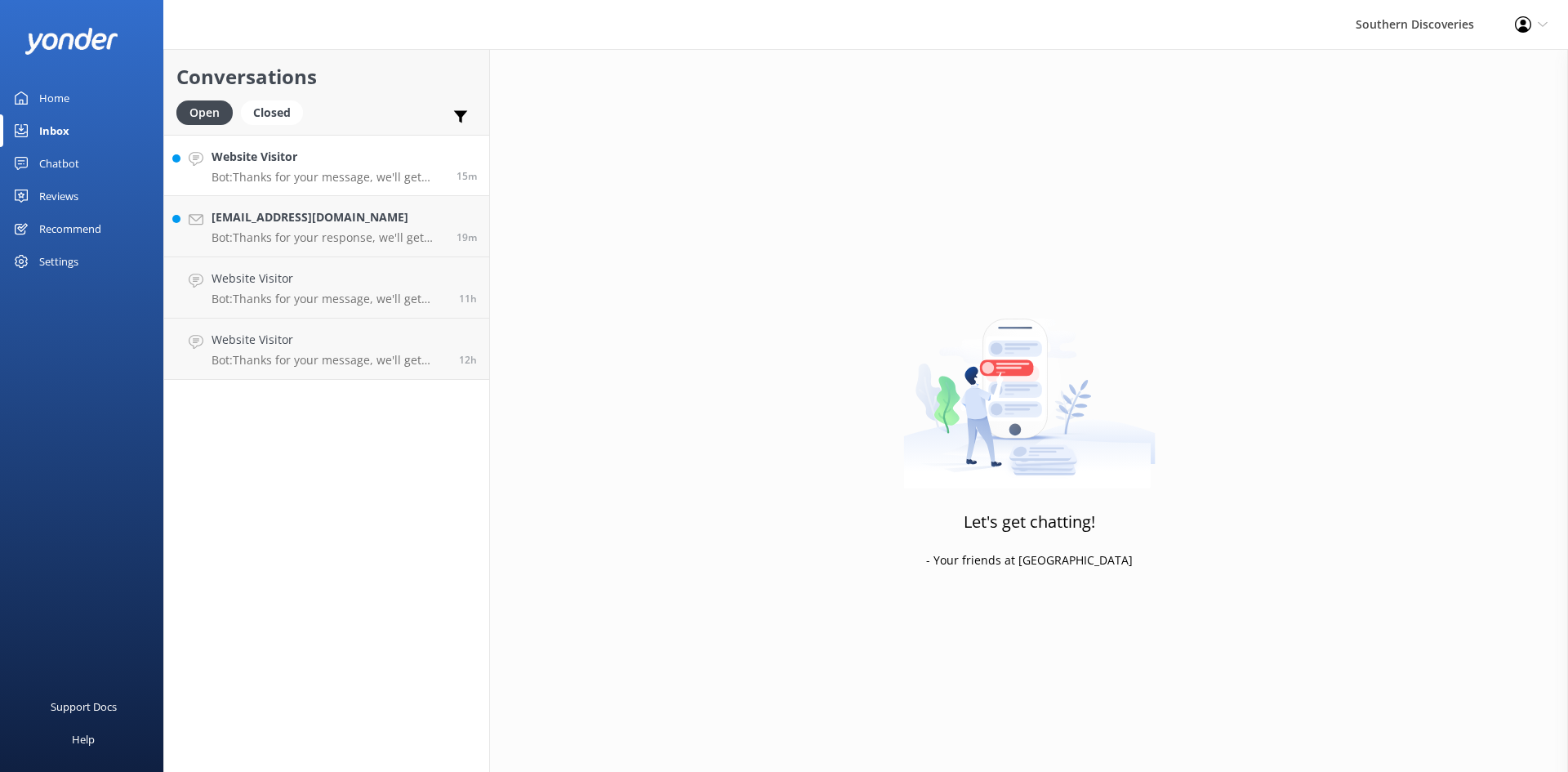
click at [289, 164] on h4 "Website Visitor" at bounding box center [327, 157] width 233 height 18
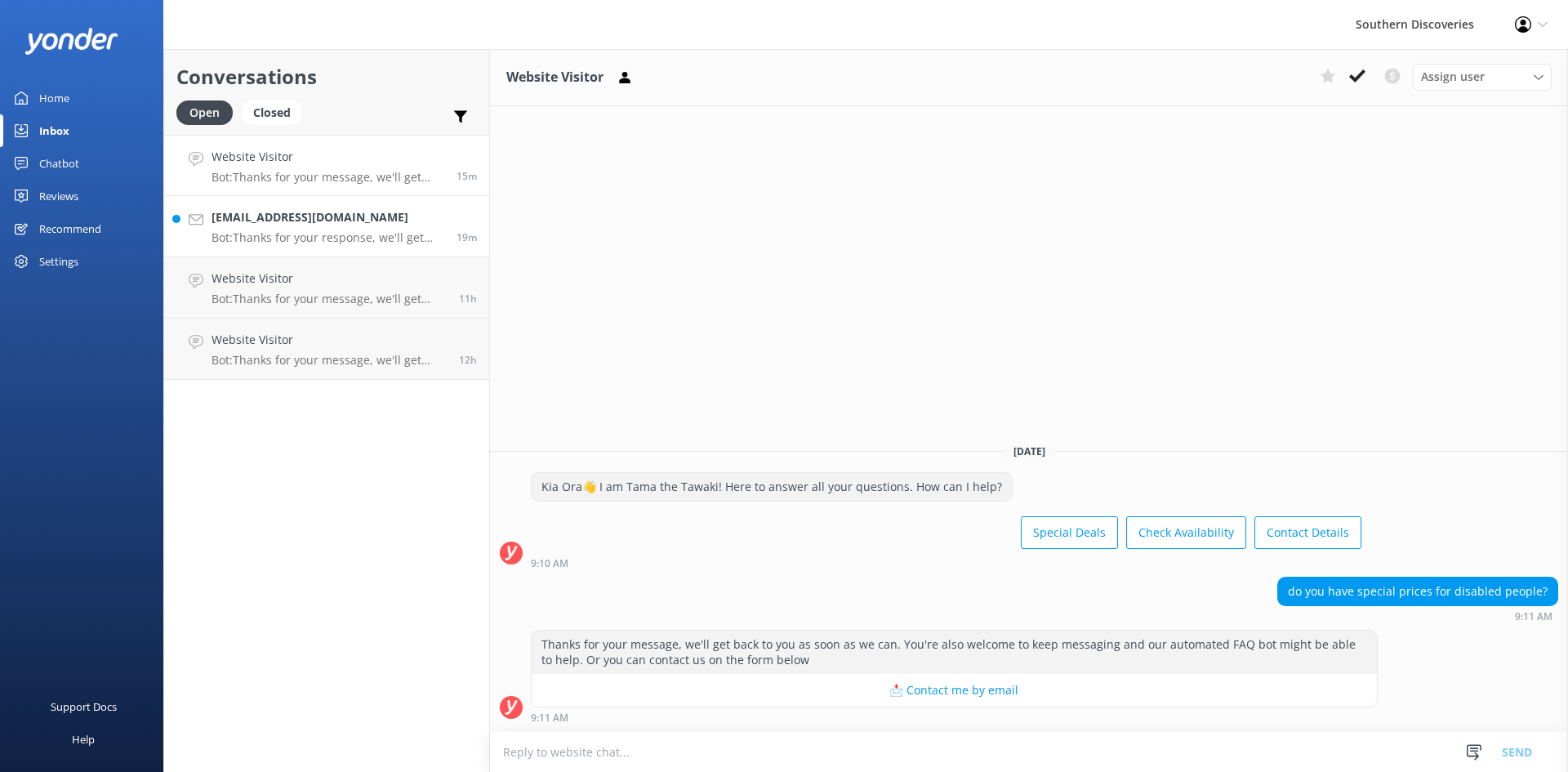
click at [282, 230] on div "[EMAIL_ADDRESS][DOMAIN_NAME] Bot: Thanks for your response, we'll get back to y…" at bounding box center [327, 226] width 233 height 36
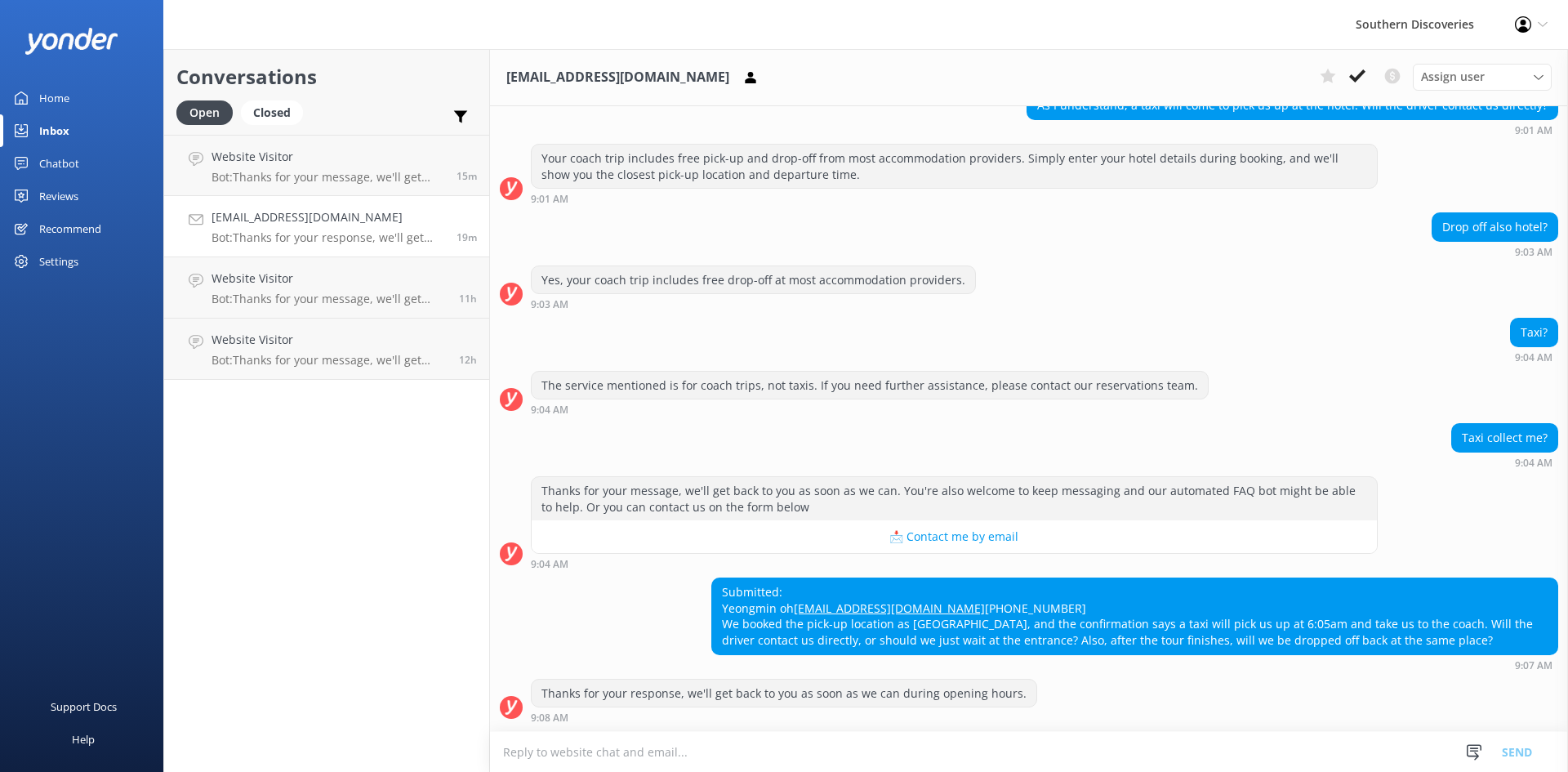
scroll to position [526, 0]
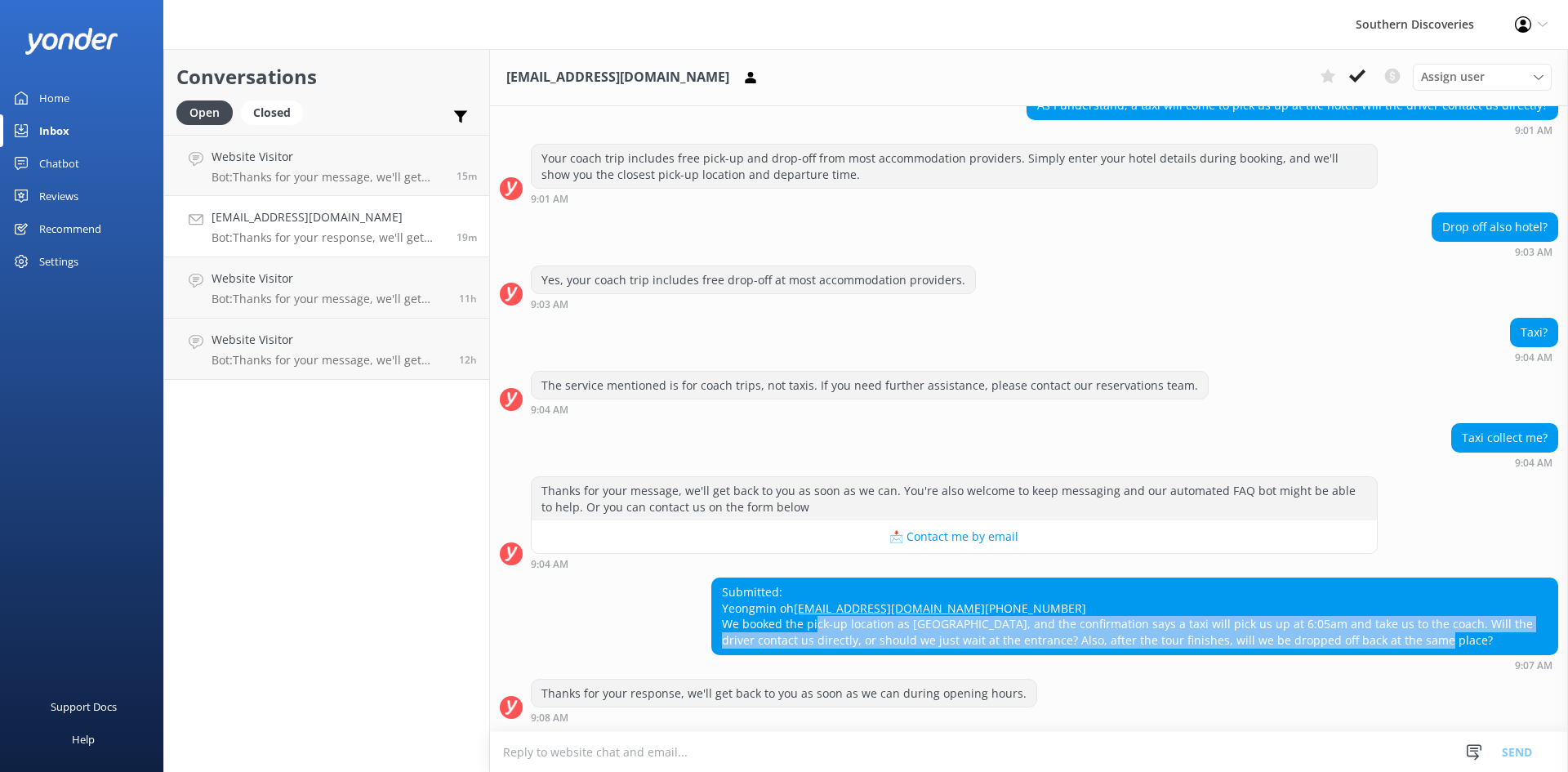
drag, startPoint x: 819, startPoint y: 626, endPoint x: 1404, endPoint y: 637, distance: 585.1
click at [1404, 637] on div "Submitted: Yeongmin oh [EMAIL_ADDRESS][DOMAIN_NAME] [PHONE_NUMBER] We booked th…" at bounding box center [1135, 615] width 845 height 75
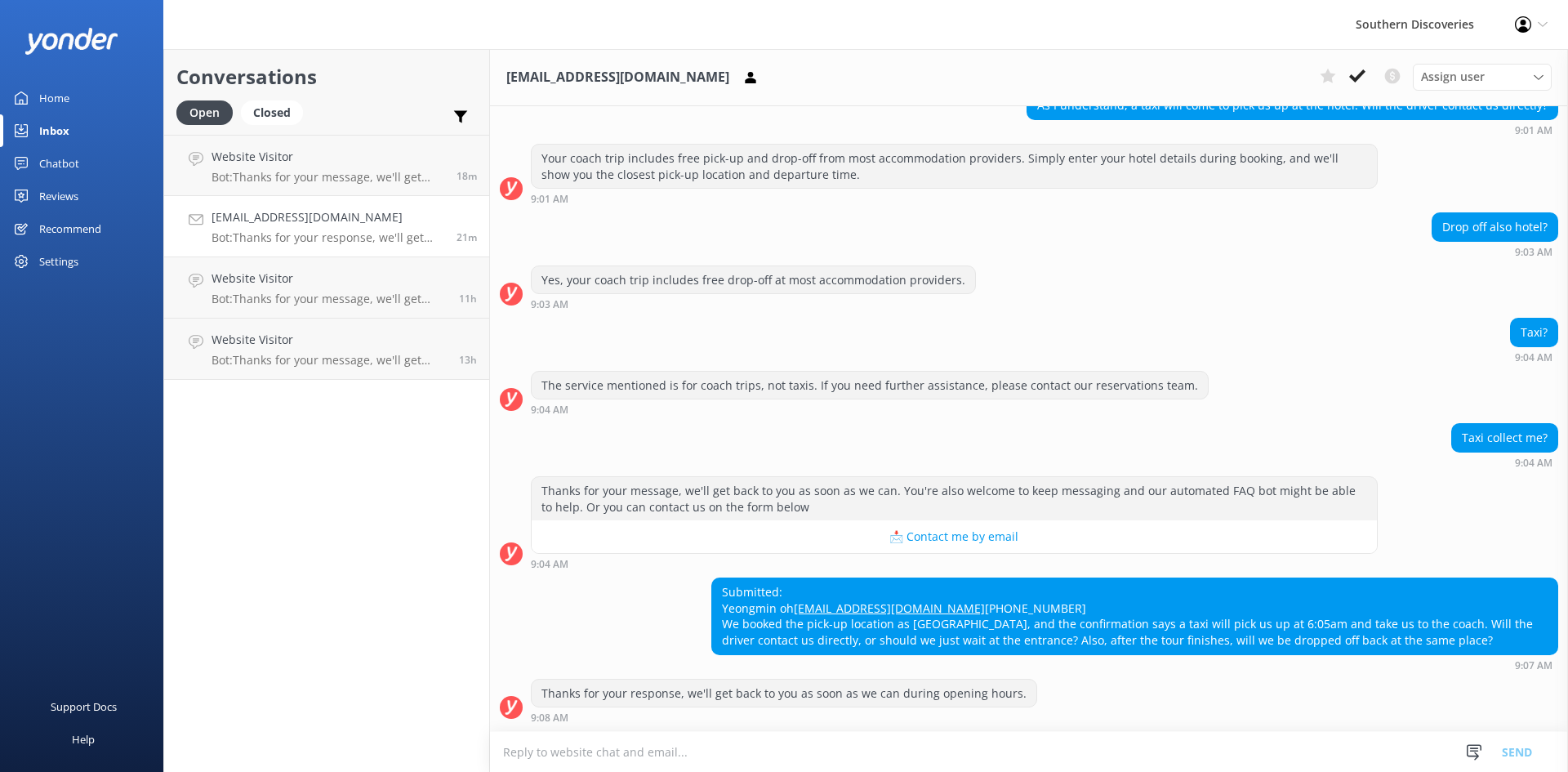
click at [795, 689] on div "Thanks for your response, we'll get back to you as soon as we can during openin…" at bounding box center [784, 693] width 504 height 28
drag, startPoint x: 764, startPoint y: 644, endPoint x: 925, endPoint y: 651, distance: 161.2
click at [925, 651] on div "Submitted: Yeongmin oh [EMAIL_ADDRESS][DOMAIN_NAME] [PHONE_NUMBER] We booked th…" at bounding box center [1135, 615] width 845 height 75
click at [1467, 75] on span "Assign user" at bounding box center [1452, 77] width 63 height 18
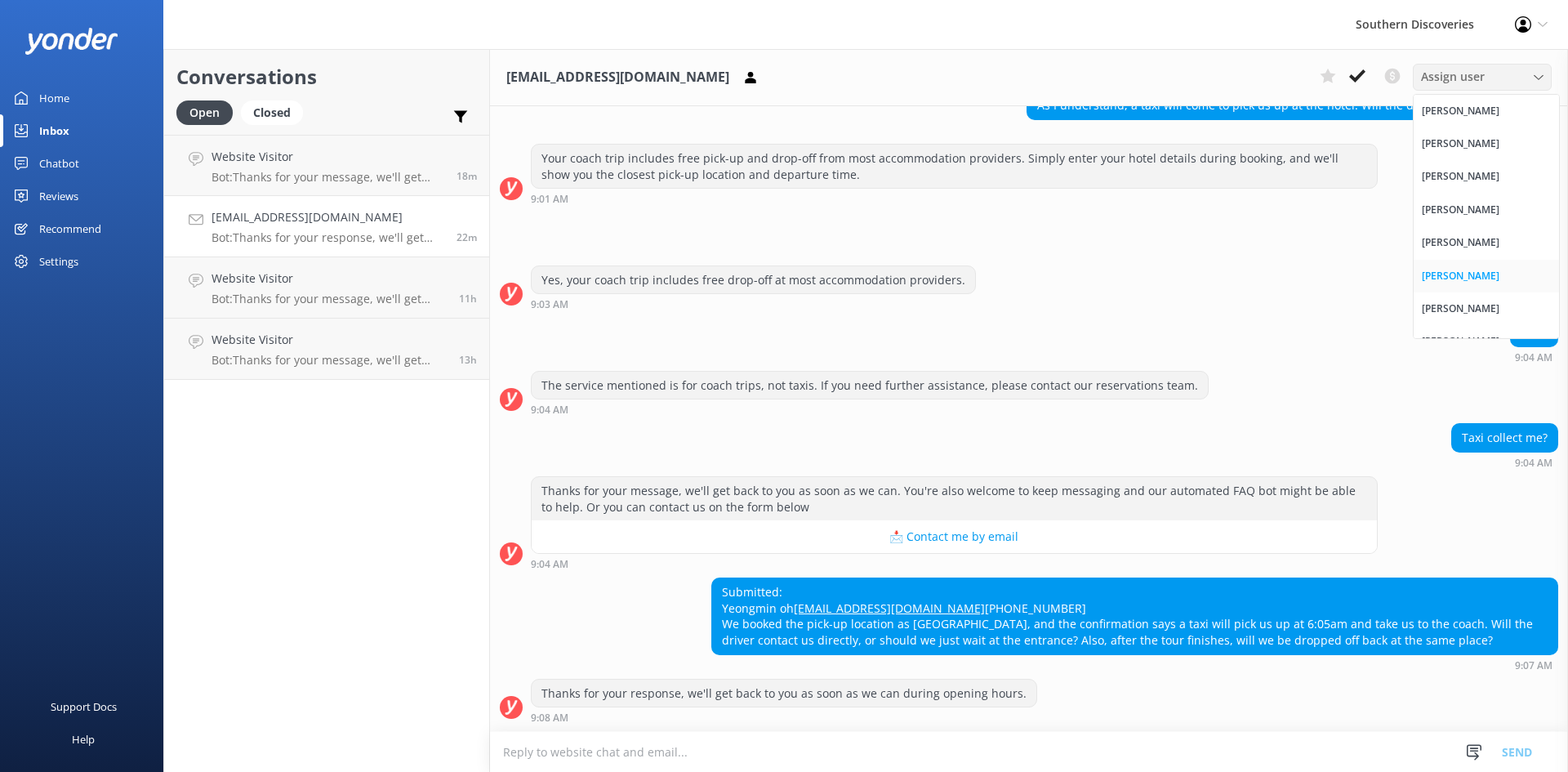
click at [1454, 277] on div "[PERSON_NAME]" at bounding box center [1461, 276] width 78 height 17
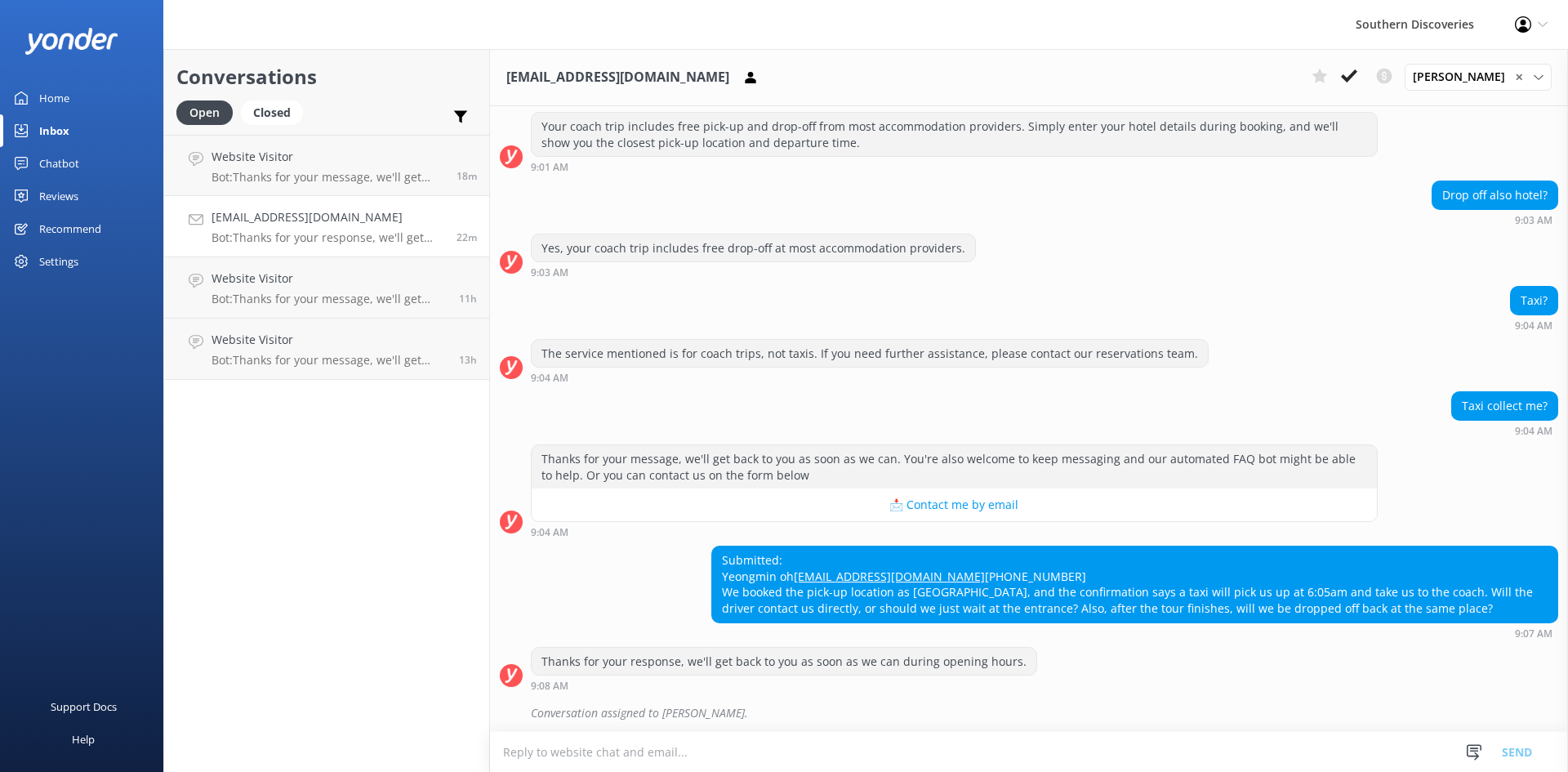
scroll to position [562, 0]
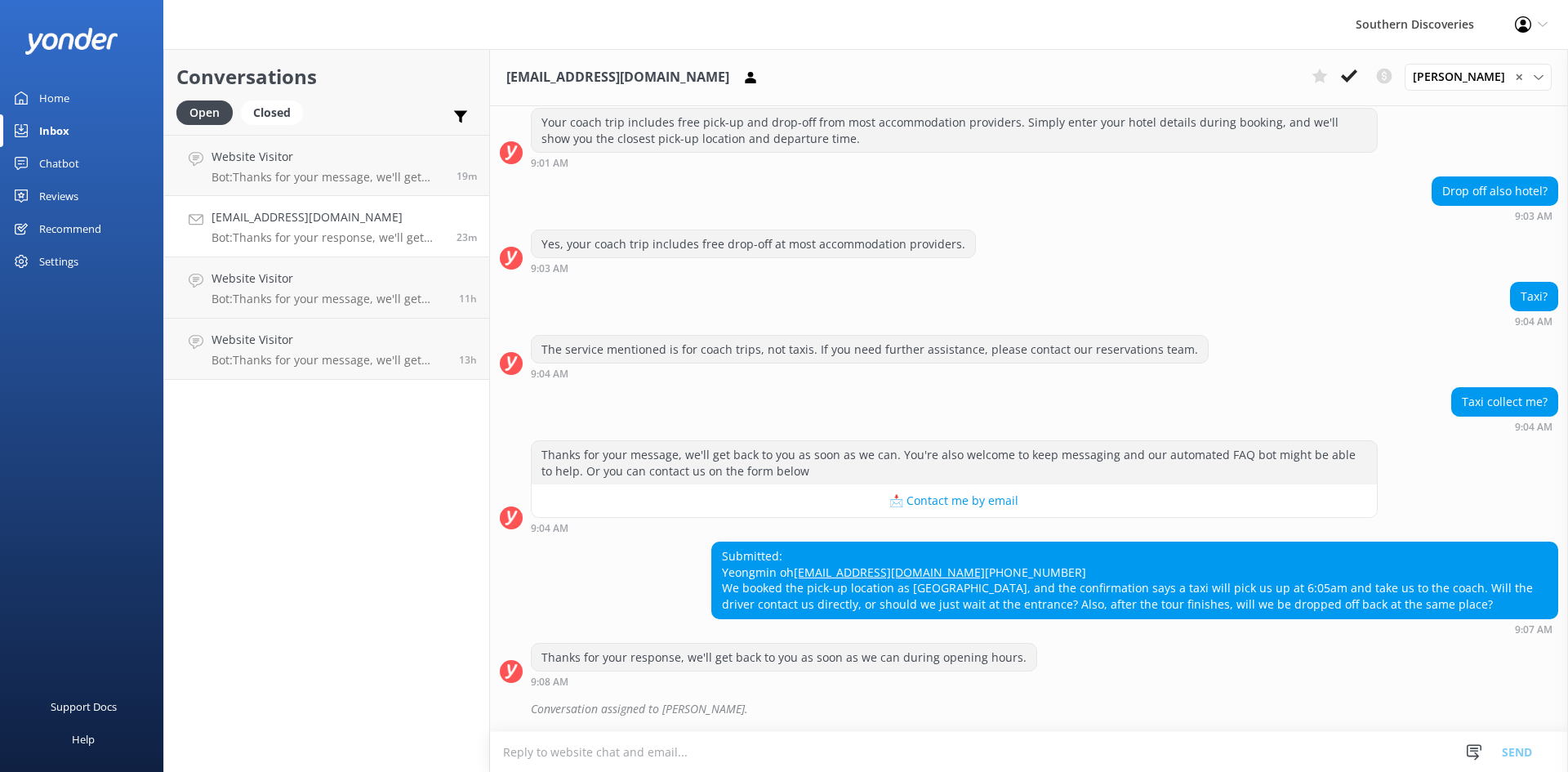
scroll to position [562, 0]
